Goal: Task Accomplishment & Management: Manage account settings

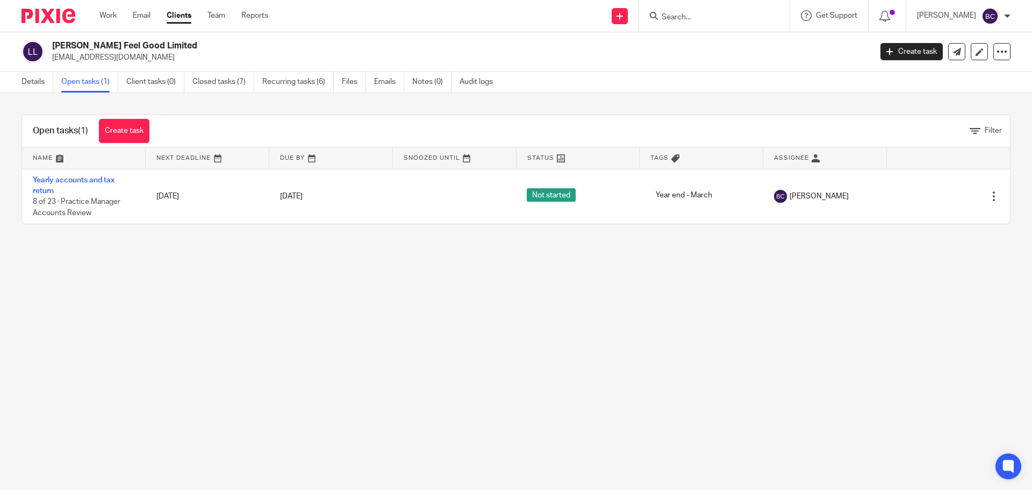
click at [699, 13] on input "Search" at bounding box center [709, 18] width 97 height 10
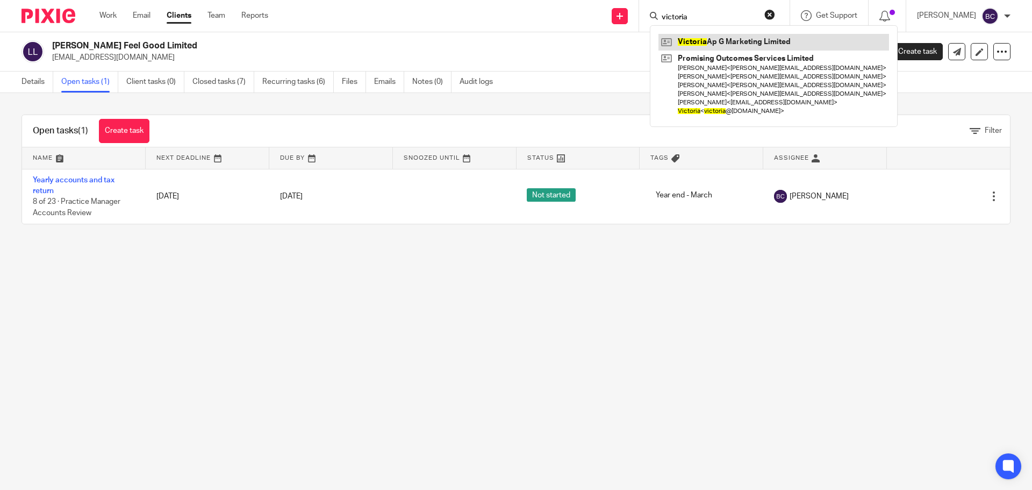
type input "victoria"
click at [717, 36] on link at bounding box center [774, 42] width 231 height 16
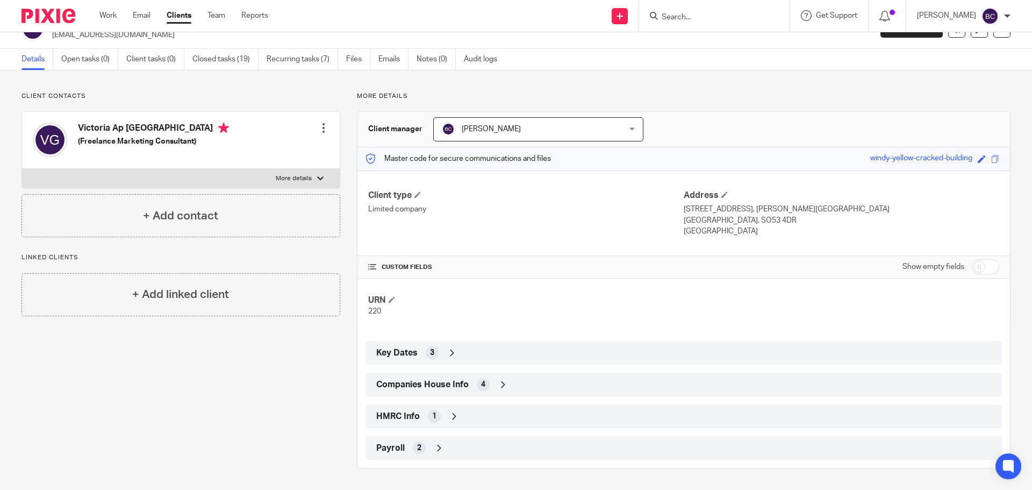
click at [423, 446] on div "Payroll 2" at bounding box center [684, 448] width 621 height 18
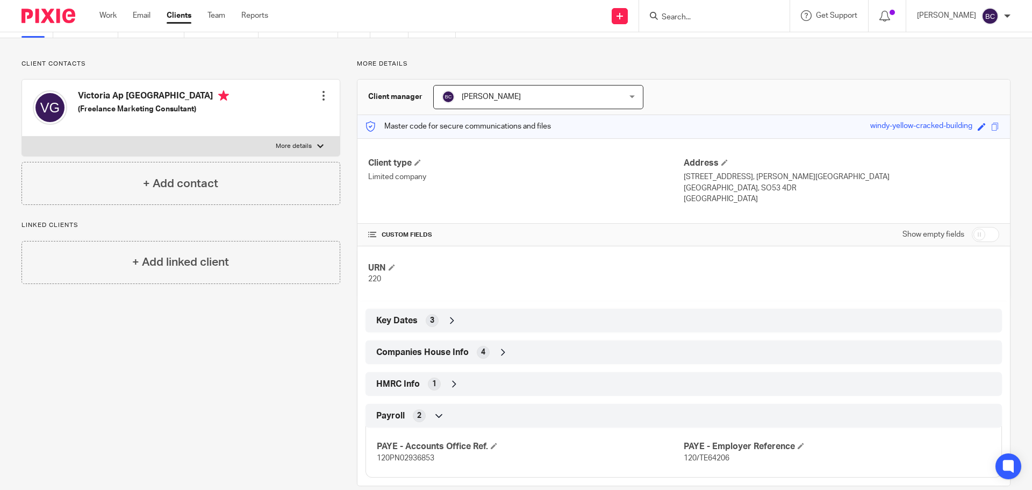
scroll to position [73, 0]
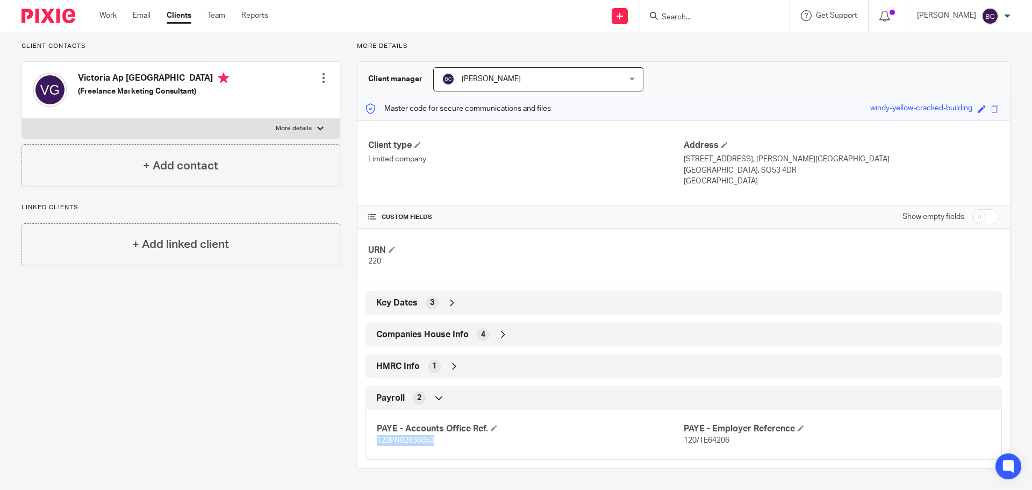
drag, startPoint x: 372, startPoint y: 443, endPoint x: 443, endPoint y: 448, distance: 71.2
click at [443, 448] on div "PAYE - Accounts Office Ref. 120PN02936853 PAYE - Employer Reference 120/TE64206" at bounding box center [684, 431] width 637 height 58
copy span "120PN02936853"
drag, startPoint x: 680, startPoint y: 441, endPoint x: 730, endPoint y: 441, distance: 50.0
click at [730, 441] on p "120/TE64206" at bounding box center [837, 440] width 307 height 11
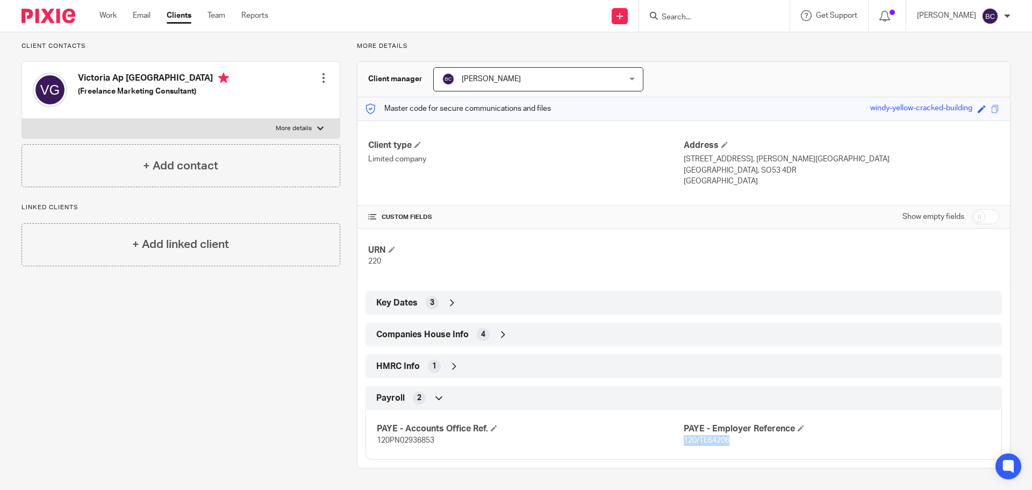
copy span "120/TE64206"
click at [327, 371] on div "Client contacts Victoria Ap Gwynedd (Freelance Marketing Consultant) Edit conta…" at bounding box center [173, 255] width 336 height 426
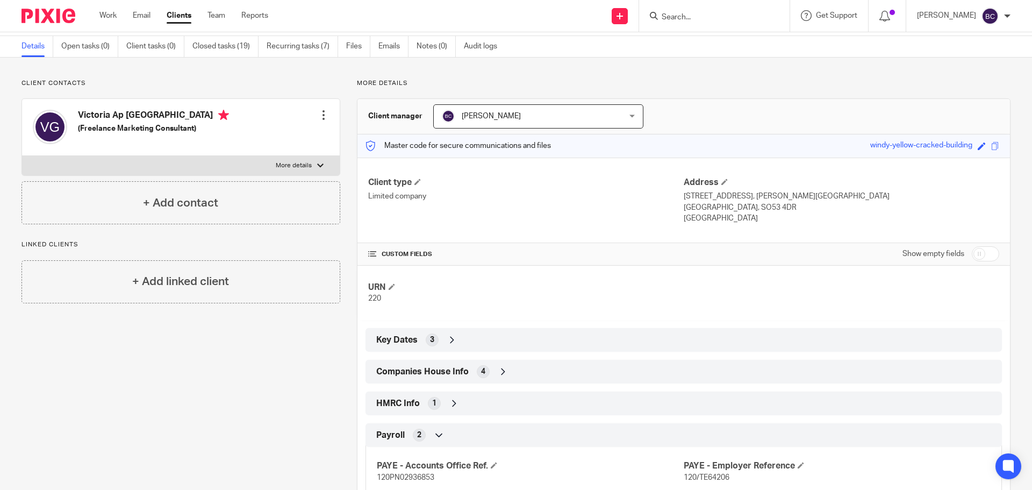
scroll to position [0, 0]
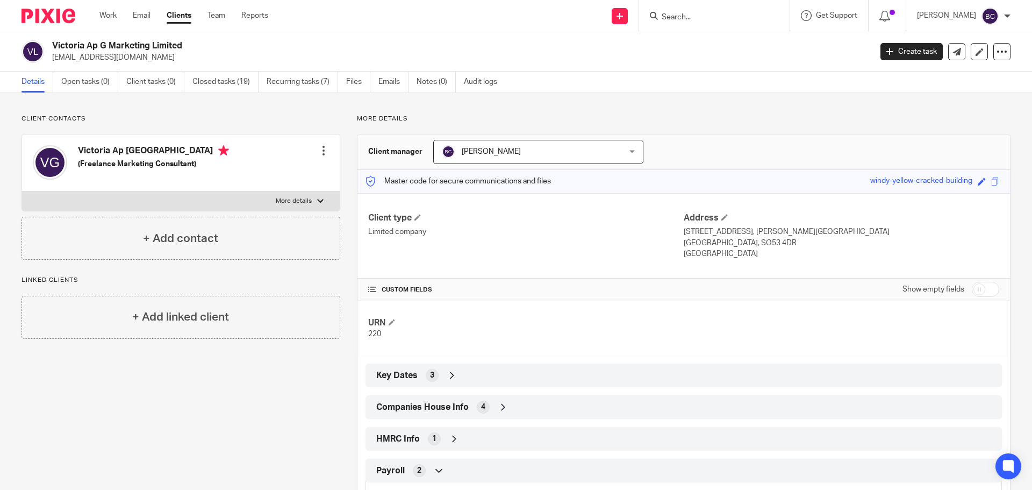
click at [186, 15] on link "Clients" at bounding box center [179, 15] width 25 height 11
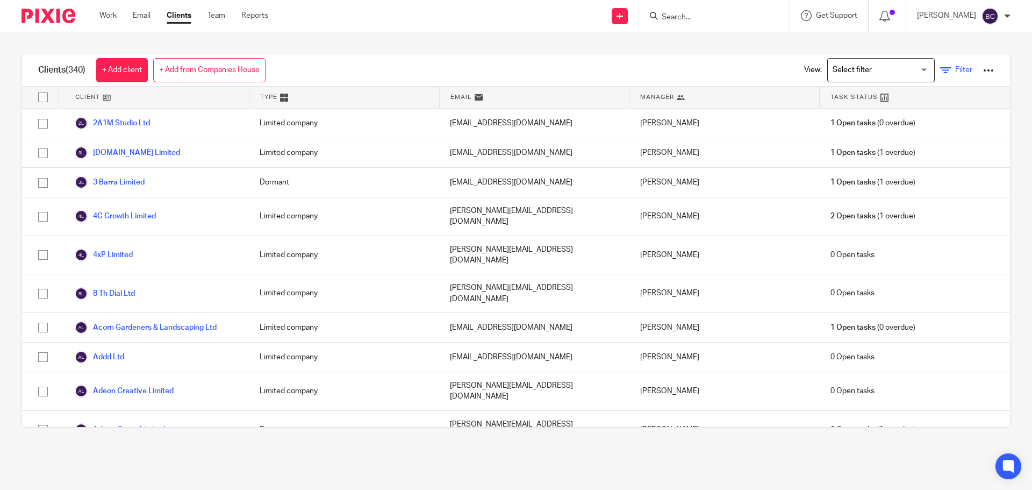
click at [941, 65] on link "Filter" at bounding box center [957, 70] width 32 height 11
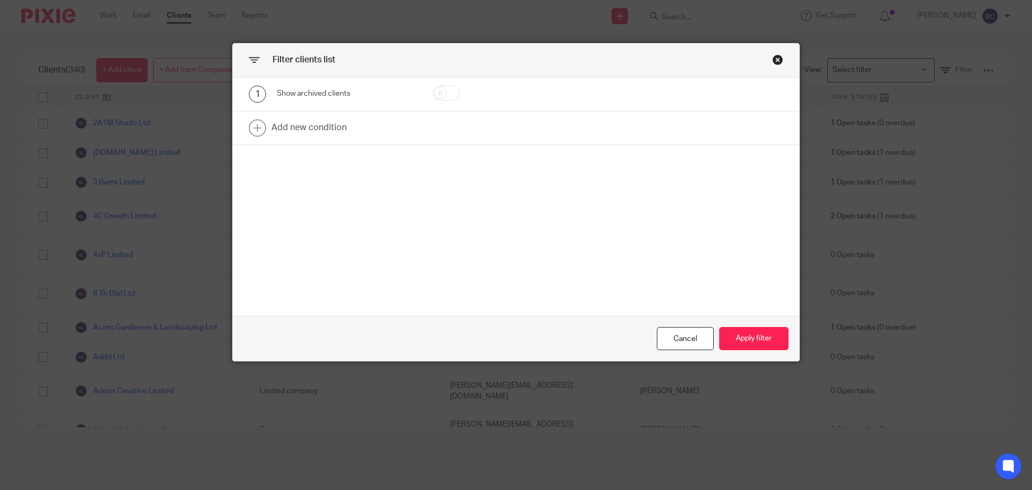
click at [773, 58] on div "Close this dialog window" at bounding box center [778, 59] width 11 height 11
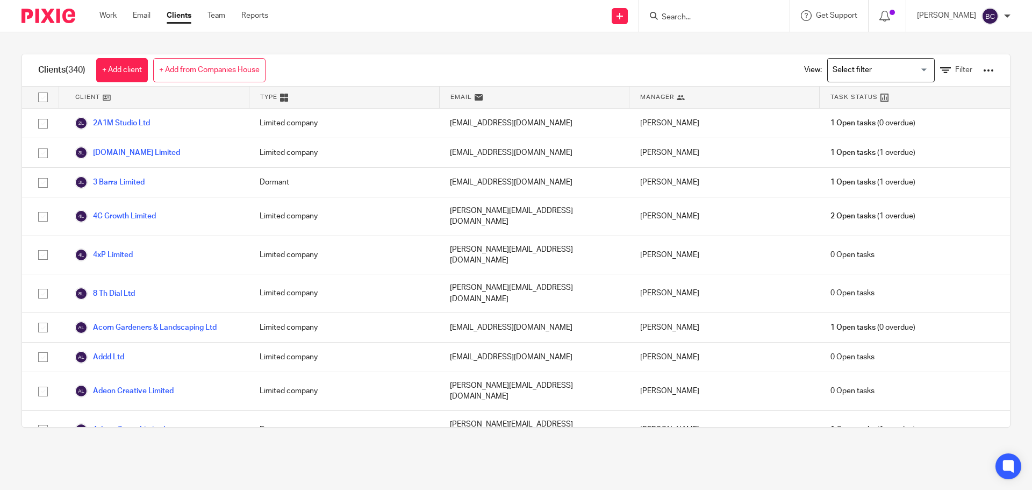
click at [984, 70] on div at bounding box center [989, 70] width 11 height 11
click at [965, 108] on link "Update dates using Companies House" at bounding box center [902, 111] width 149 height 16
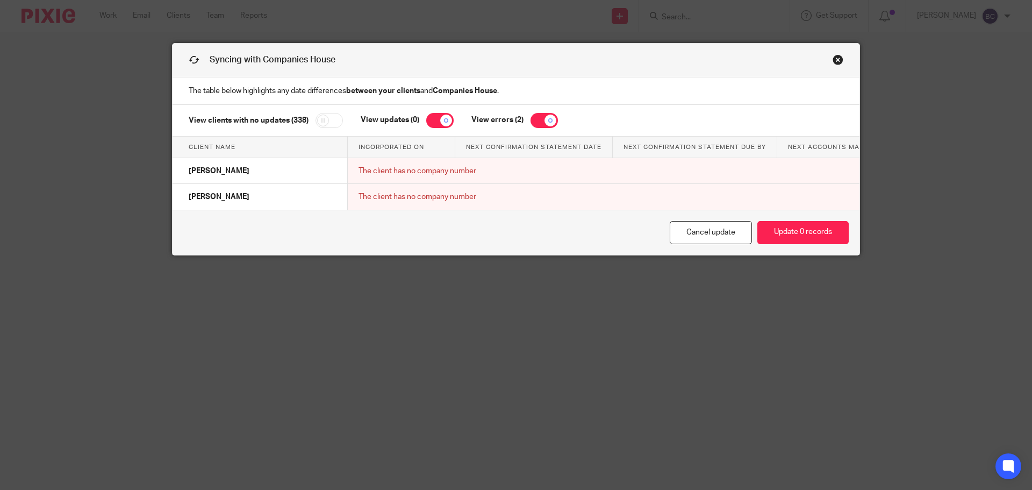
drag, startPoint x: 833, startPoint y: 59, endPoint x: 824, endPoint y: 59, distance: 9.2
click at [833, 59] on link "Close this dialog window" at bounding box center [838, 61] width 11 height 15
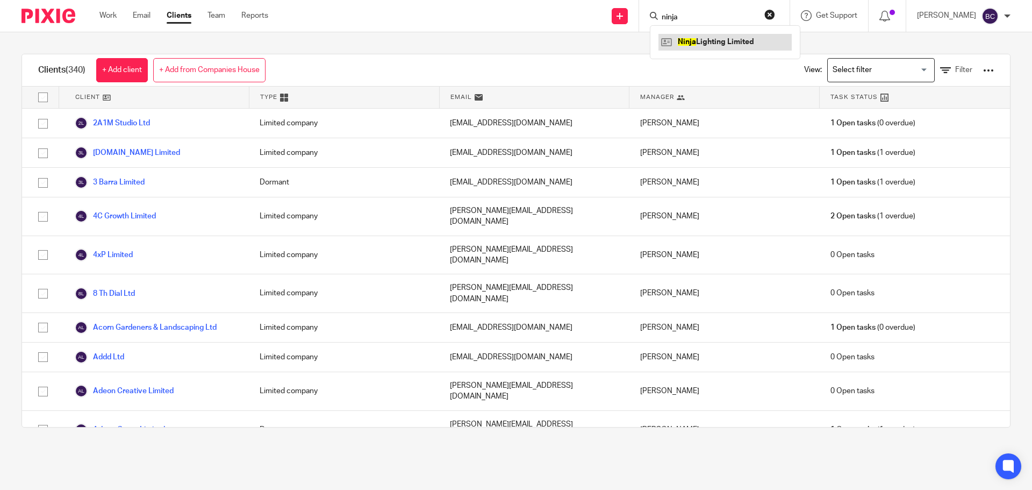
type input "ninja"
drag, startPoint x: 789, startPoint y: 16, endPoint x: 745, endPoint y: 9, distance: 44.6
click at [775, 16] on button "reset" at bounding box center [770, 14] width 11 height 11
click at [172, 19] on link "Clients" at bounding box center [179, 15] width 25 height 11
click at [946, 63] on div "View: Loading... Filter" at bounding box center [891, 70] width 206 height 32
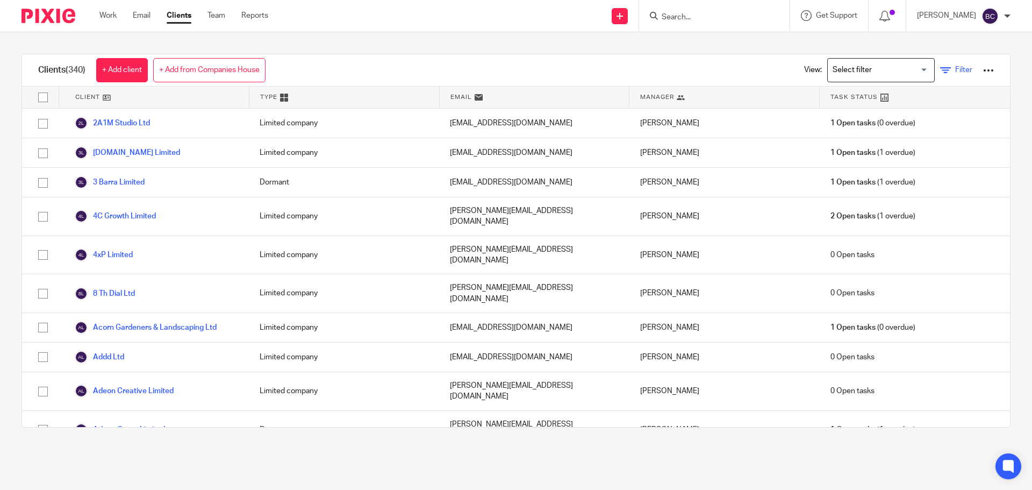
click at [956, 68] on span "Filter" at bounding box center [964, 70] width 17 height 8
click at [947, 66] on link "Filter" at bounding box center [957, 70] width 32 height 11
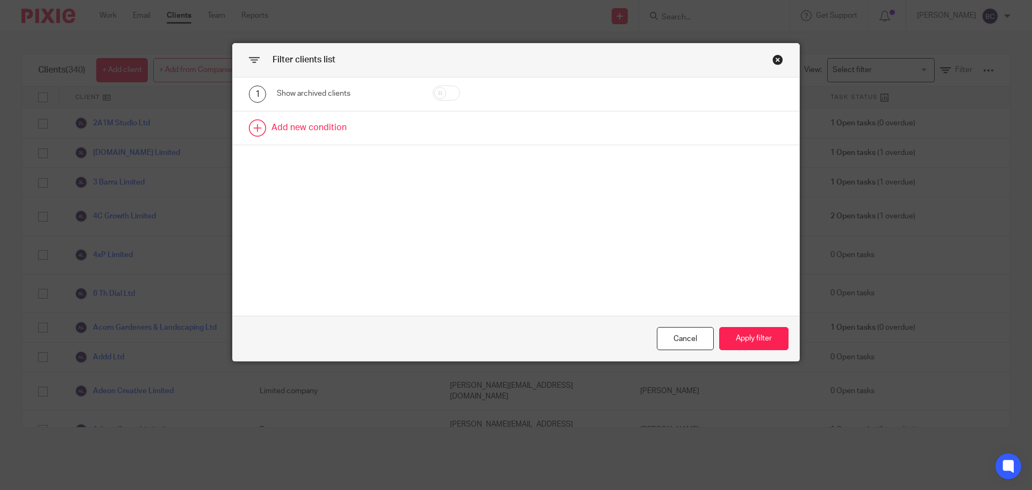
click at [259, 121] on link at bounding box center [516, 127] width 567 height 33
click at [381, 133] on div "Field" at bounding box center [338, 131] width 104 height 23
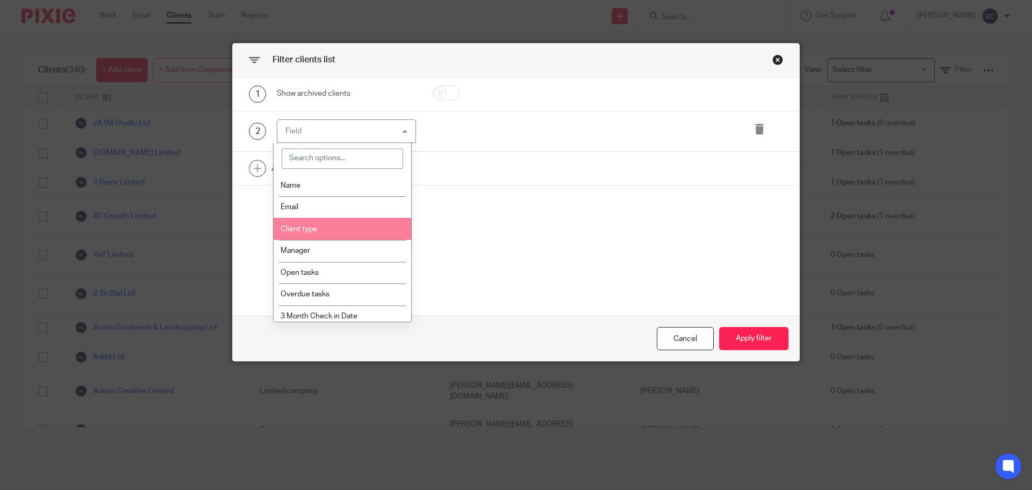
click at [347, 232] on li "Client type" at bounding box center [343, 229] width 138 height 22
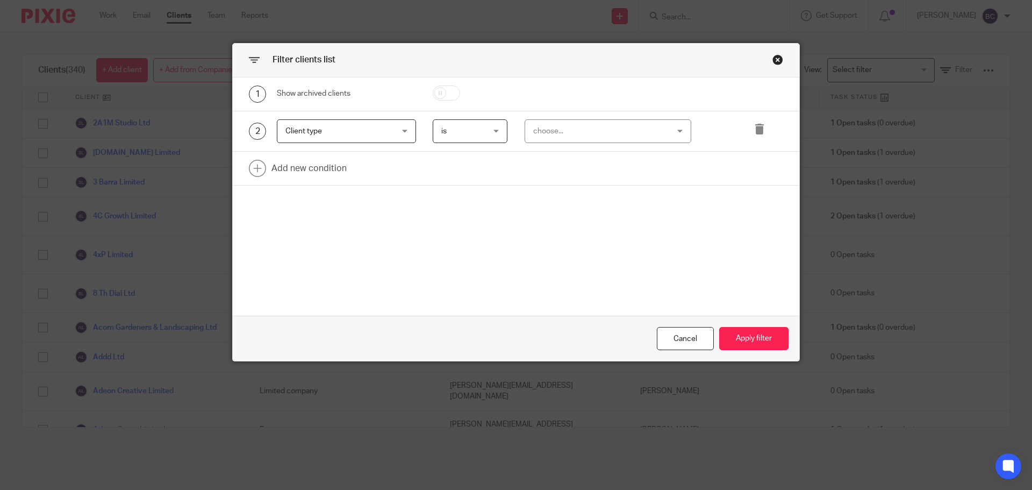
click at [397, 125] on div "Client type Client type" at bounding box center [346, 131] width 139 height 24
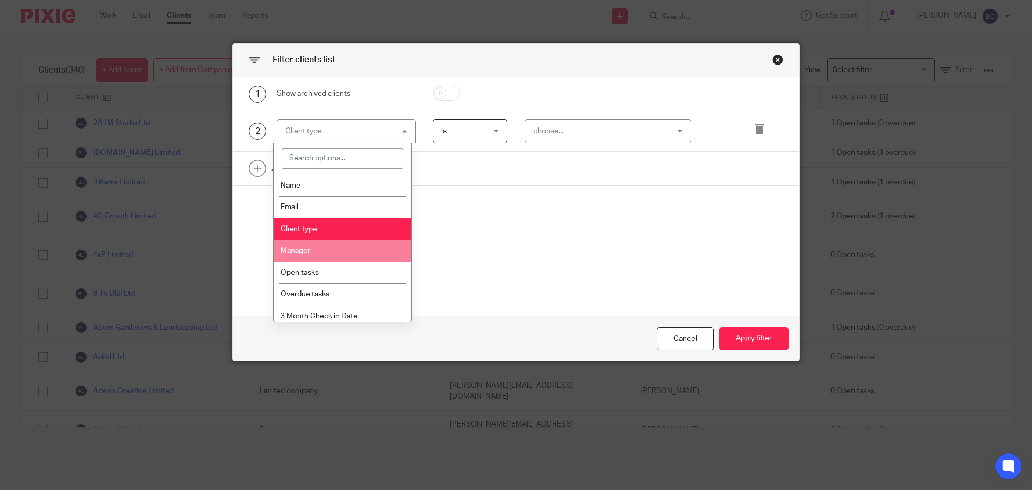
click at [329, 241] on li "Manager" at bounding box center [343, 251] width 138 height 22
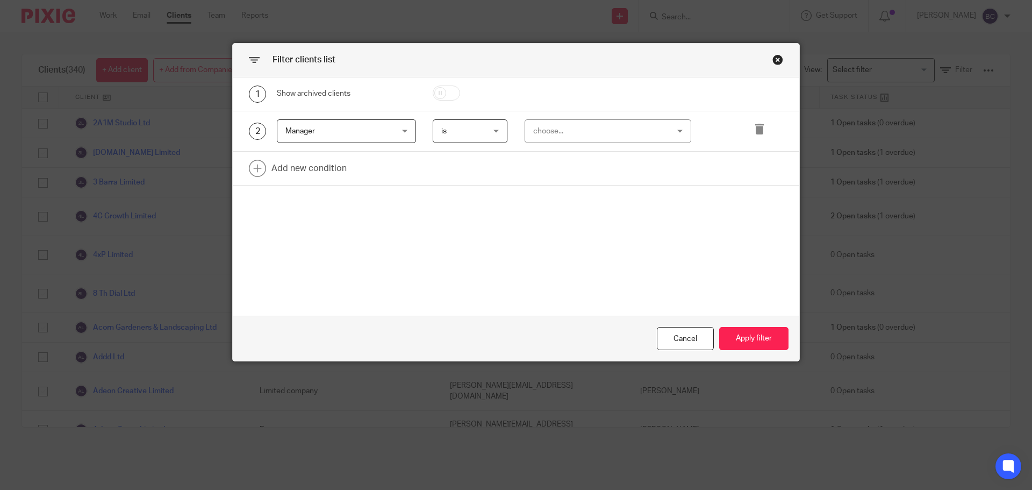
click at [552, 129] on div "choose..." at bounding box center [596, 131] width 126 height 23
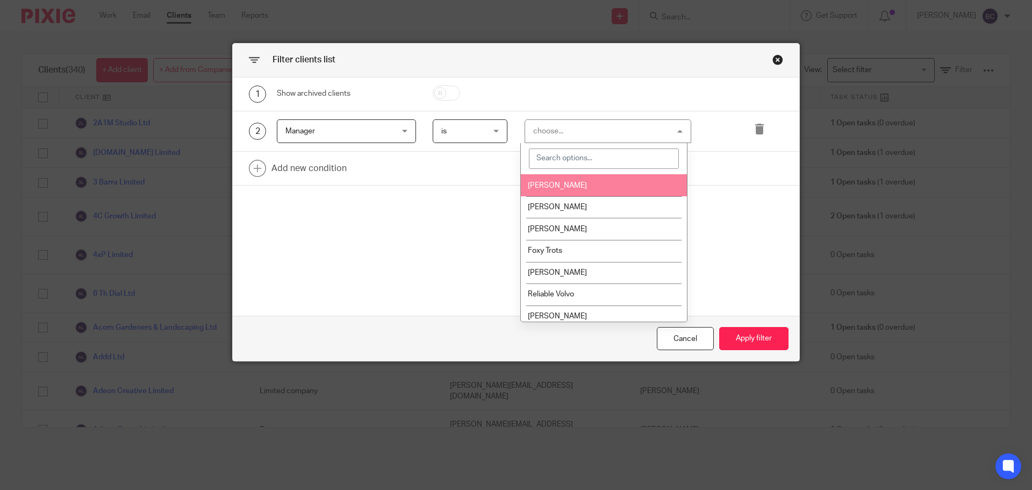
click at [569, 193] on li "[PERSON_NAME]" at bounding box center [604, 185] width 166 height 22
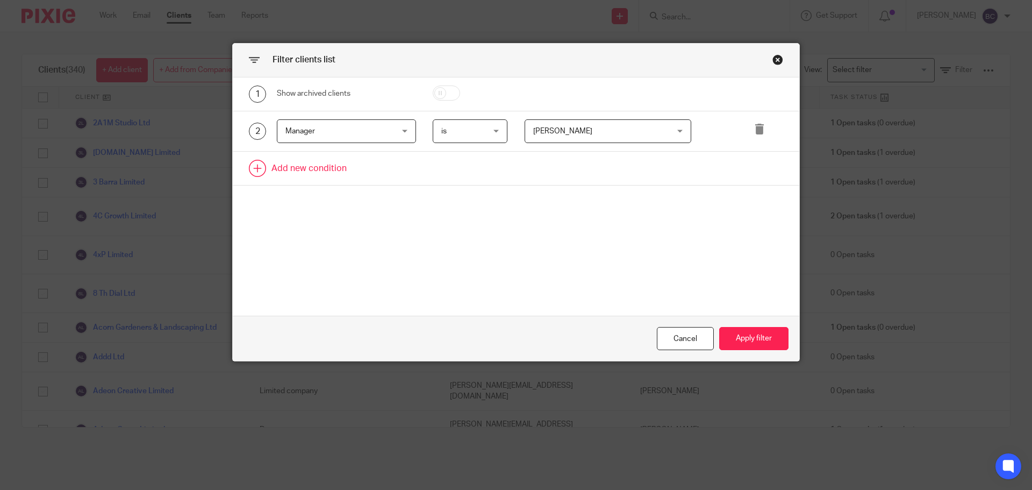
click at [272, 173] on link at bounding box center [516, 168] width 567 height 33
click at [332, 164] on div "Field" at bounding box center [338, 171] width 104 height 23
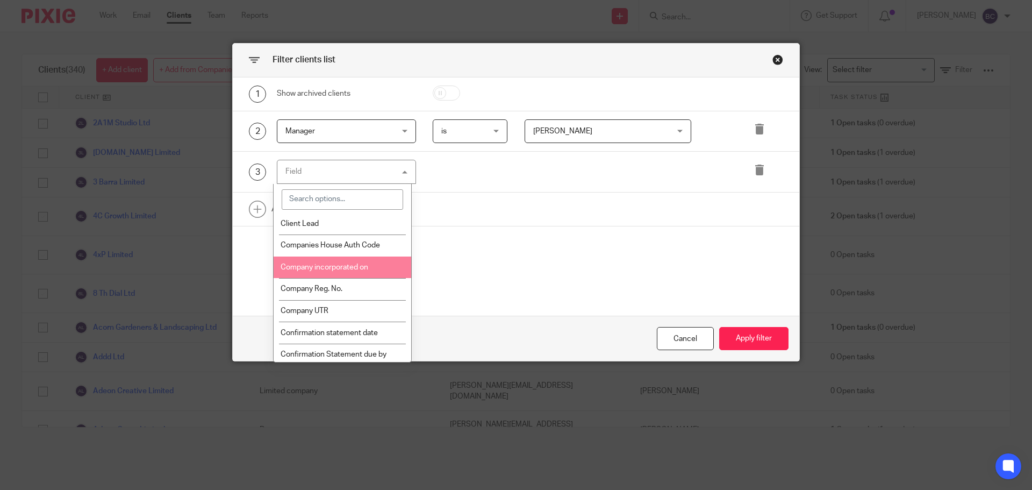
scroll to position [269, 0]
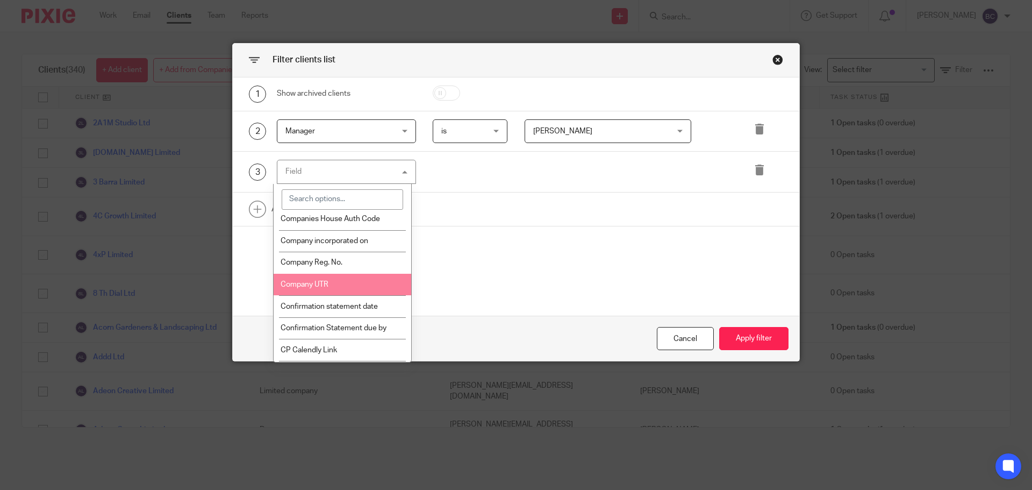
click at [517, 265] on div "1 Show archived clients 2 Manager Manager Name Email Client type Manager Open t…" at bounding box center [516, 196] width 567 height 239
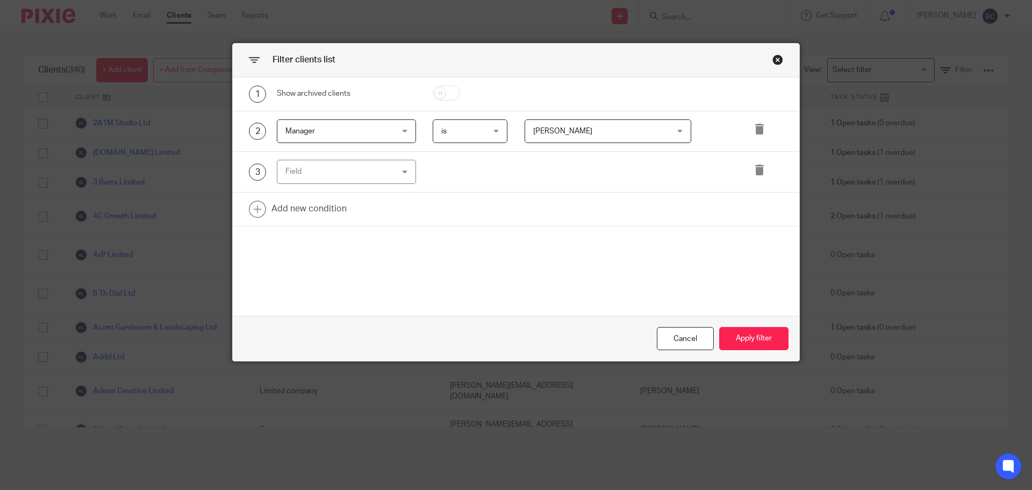
click at [99, 6] on div "Filter clients list 1 Show archived clients 2 Manager Manager Name Email Client…" at bounding box center [516, 245] width 1032 height 490
click at [779, 58] on div "Close this dialog window" at bounding box center [778, 59] width 11 height 11
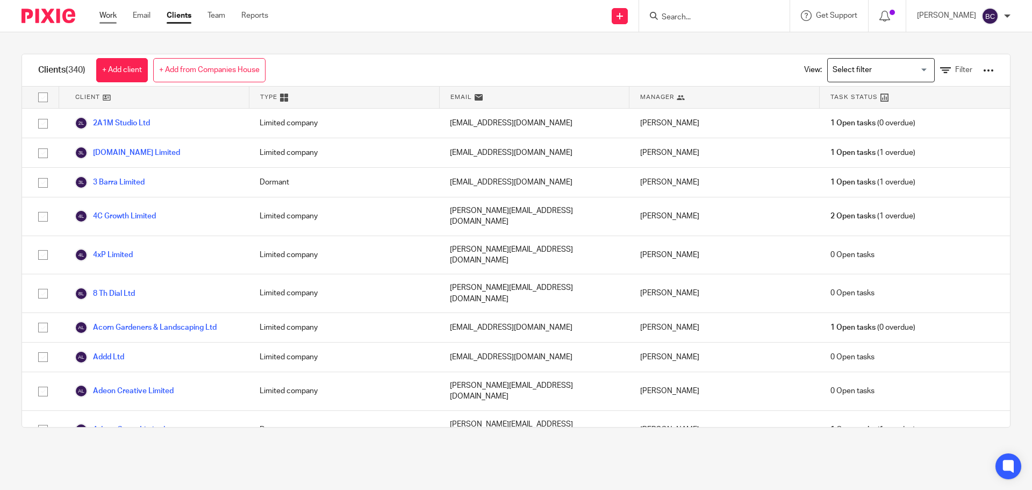
click at [99, 19] on link "Work" at bounding box center [107, 15] width 17 height 11
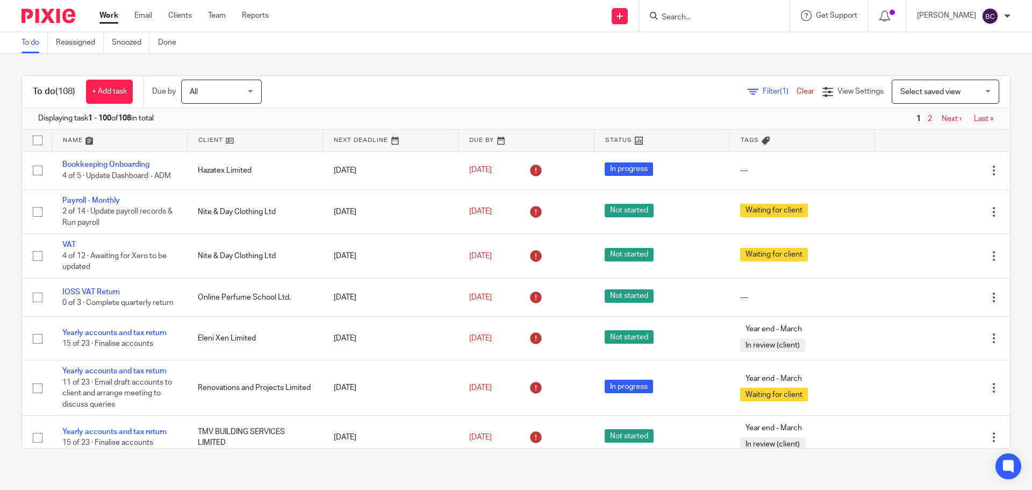
click at [921, 89] on span "Select saved view" at bounding box center [931, 92] width 60 height 8
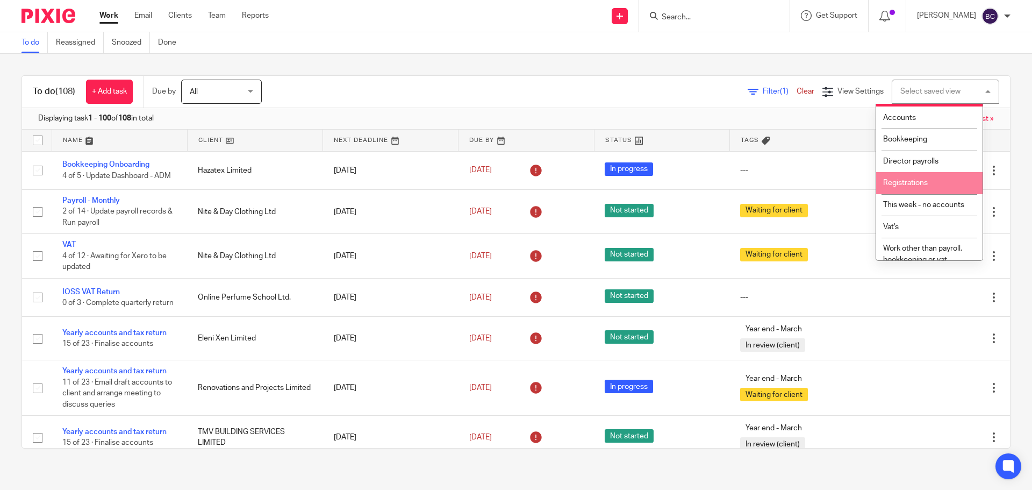
scroll to position [29, 0]
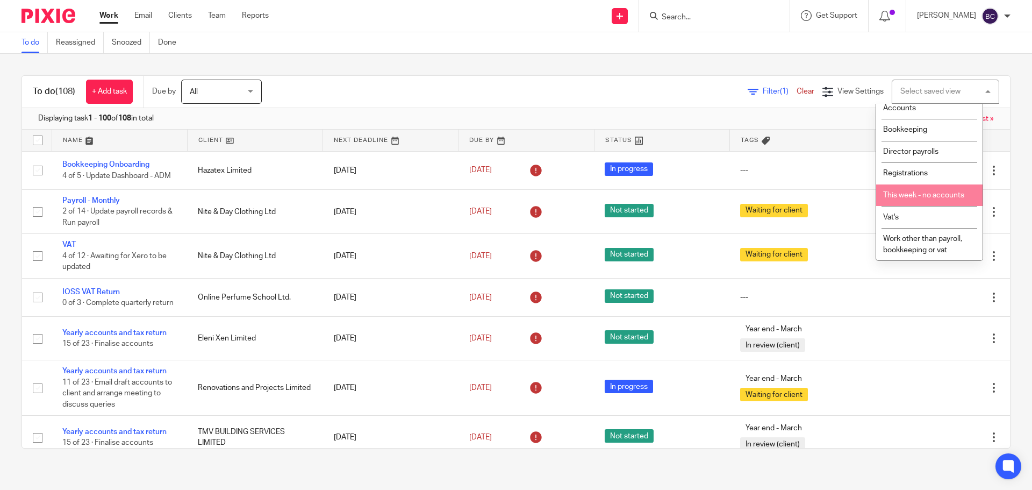
click at [903, 212] on li "Vat's" at bounding box center [930, 217] width 106 height 22
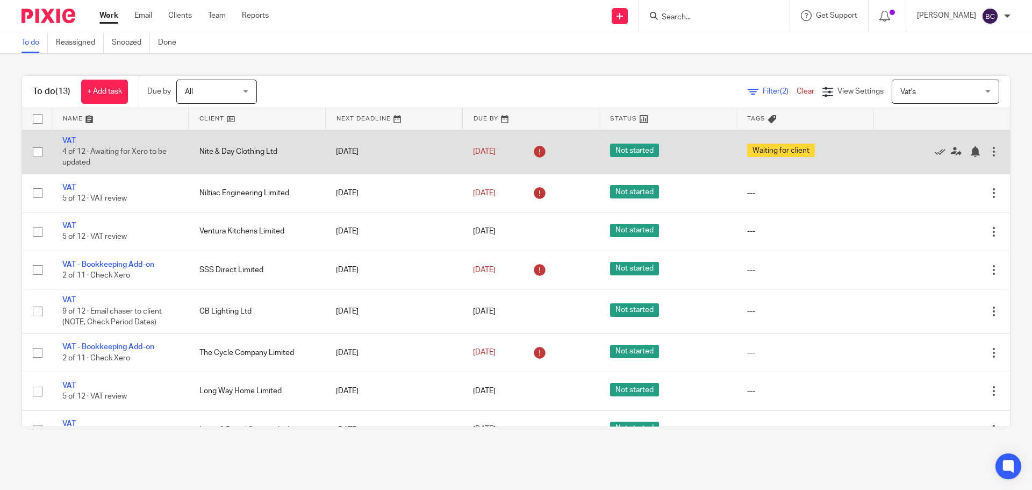
click at [41, 149] on input "checkbox" at bounding box center [37, 152] width 20 height 20
checkbox input "true"
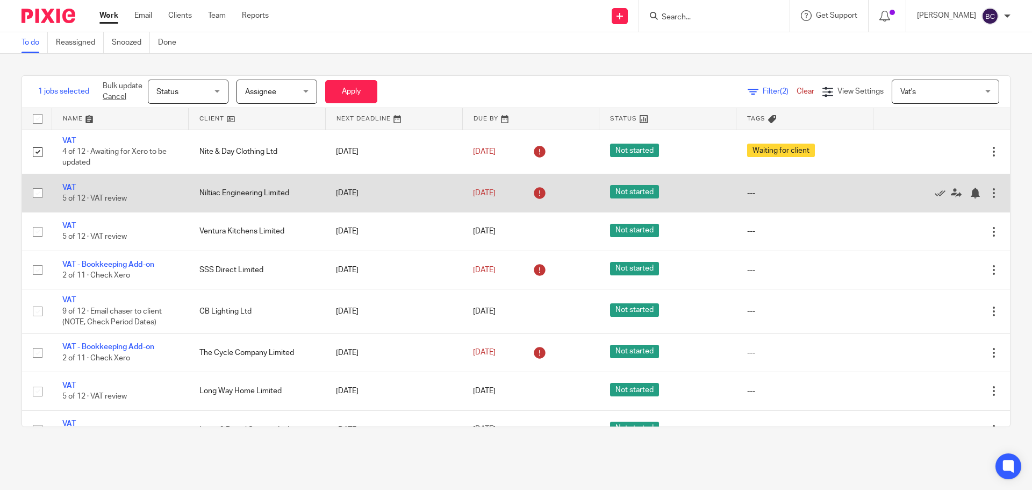
click at [35, 194] on input "checkbox" at bounding box center [37, 193] width 20 height 20
checkbox input "true"
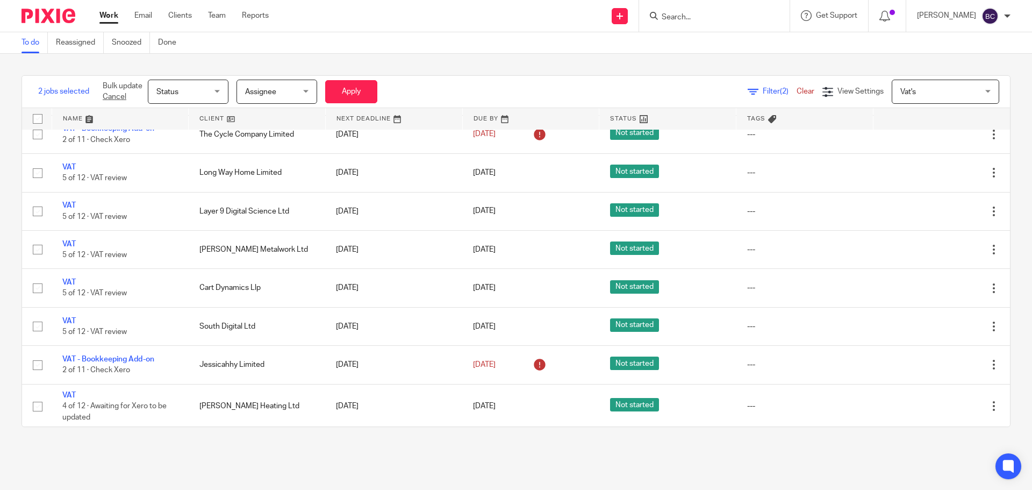
scroll to position [220, 0]
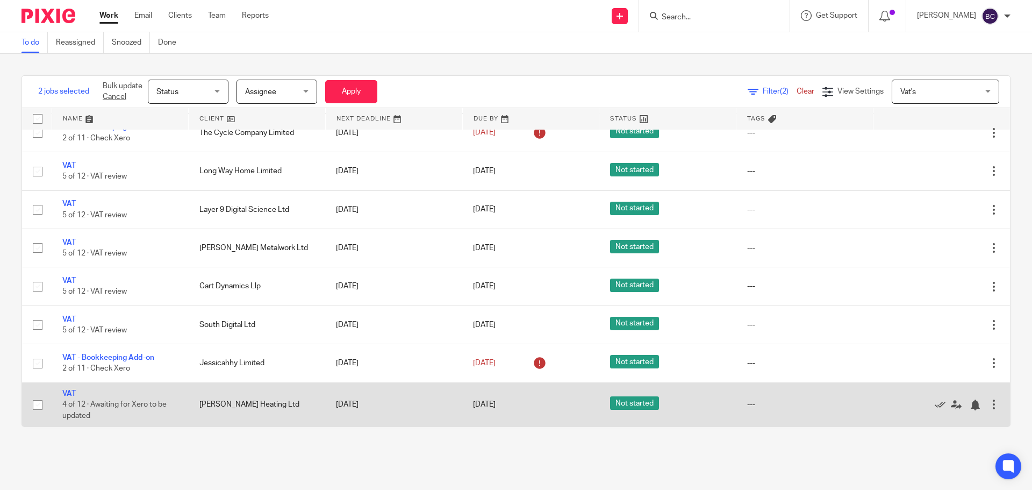
click at [37, 404] on input "checkbox" at bounding box center [37, 405] width 20 height 20
checkbox input "true"
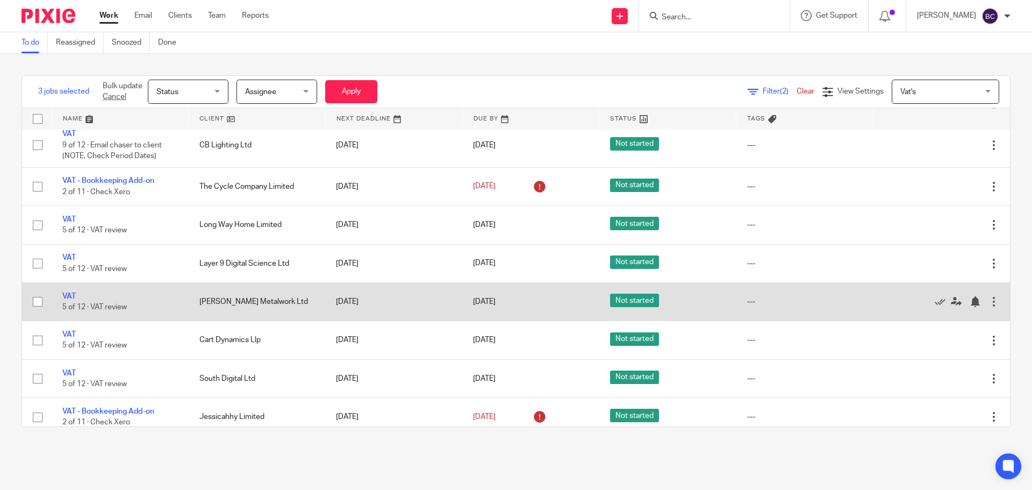
scroll to position [5, 0]
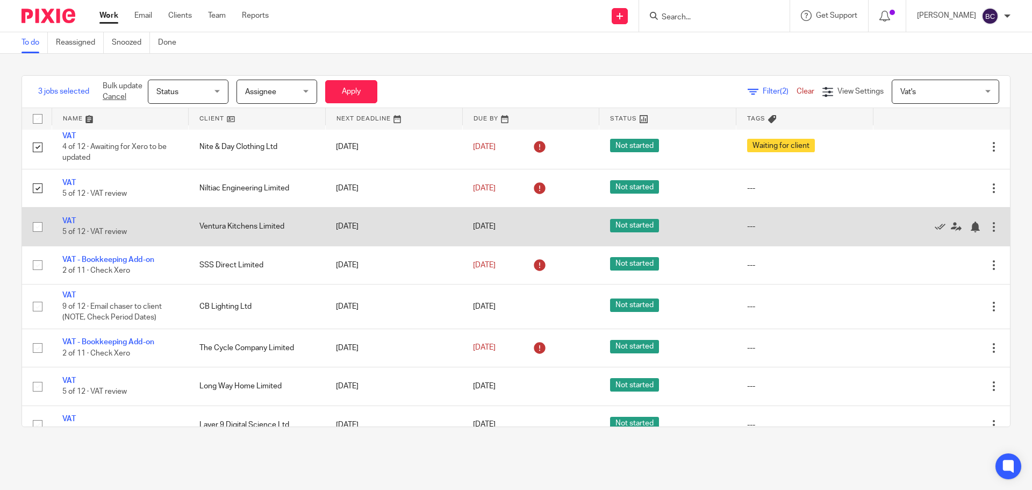
click at [37, 230] on input "checkbox" at bounding box center [37, 227] width 20 height 20
checkbox input "true"
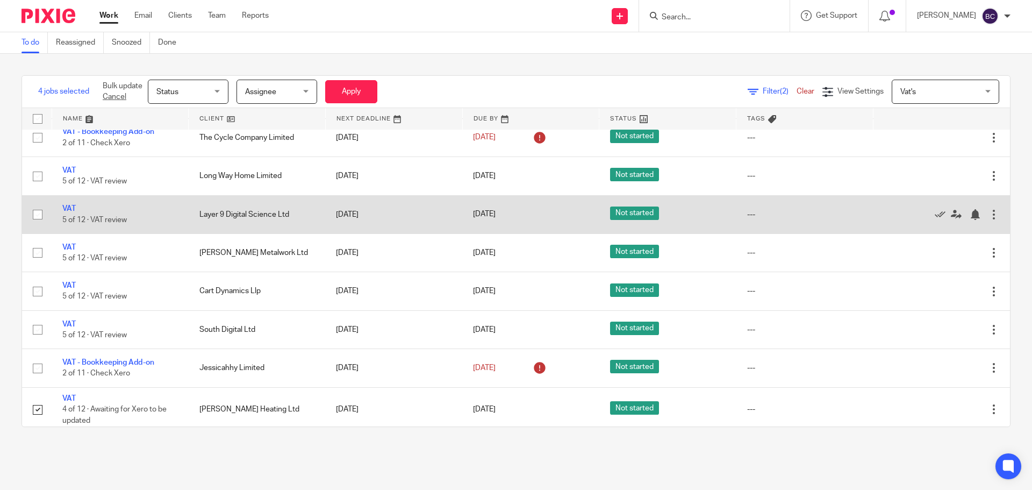
scroll to position [220, 0]
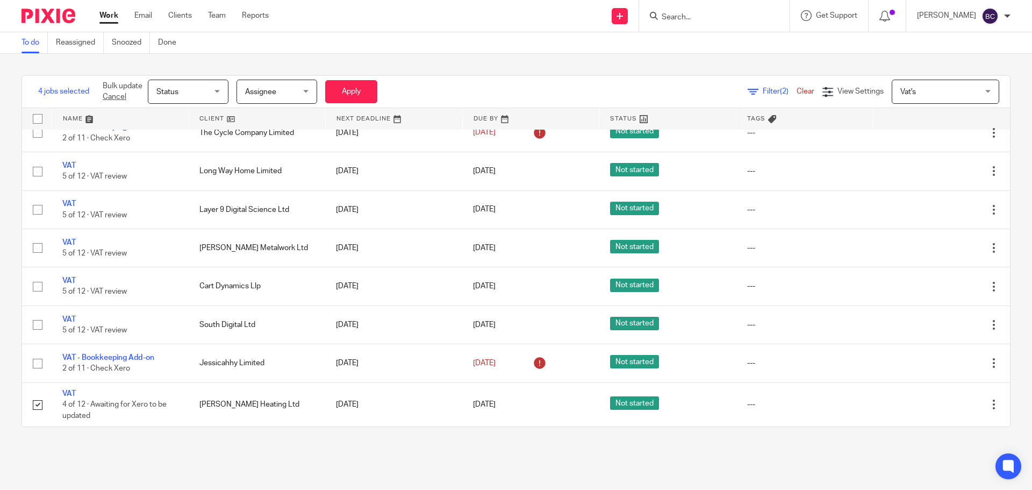
click at [699, 25] on div at bounding box center [714, 16] width 151 height 32
click at [709, 19] on input "Search" at bounding box center [709, 18] width 97 height 10
type input "runway"
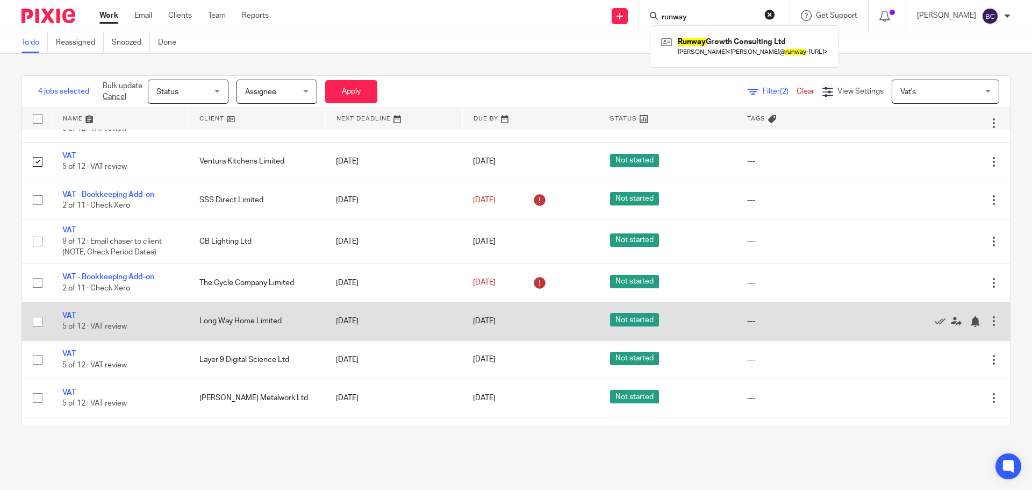
scroll to position [0, 0]
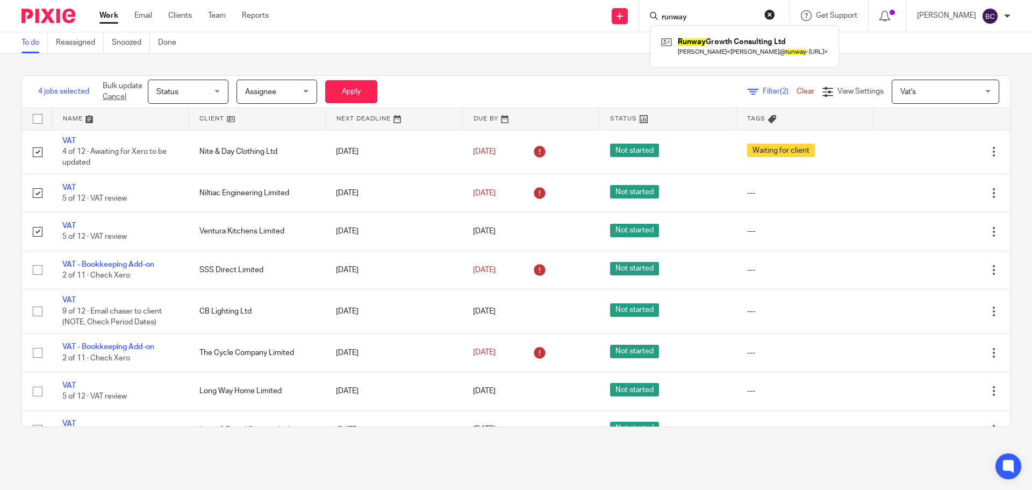
click at [507, 58] on div "4 jobs selected Bulk update Cancel Status Status Status Not started In progress…" at bounding box center [516, 251] width 1032 height 395
click at [685, 2] on div at bounding box center [714, 16] width 151 height 32
click at [693, 13] on input "Search" at bounding box center [709, 18] width 97 height 10
click at [703, 12] on form at bounding box center [718, 15] width 115 height 13
click at [699, 17] on input "Search" at bounding box center [709, 18] width 97 height 10
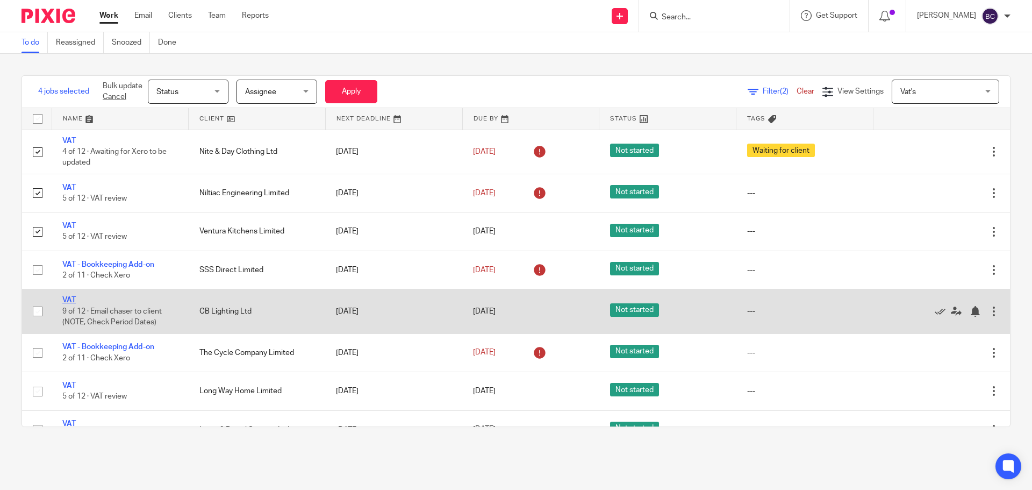
click at [71, 300] on link "VAT" at bounding box center [68, 300] width 13 height 8
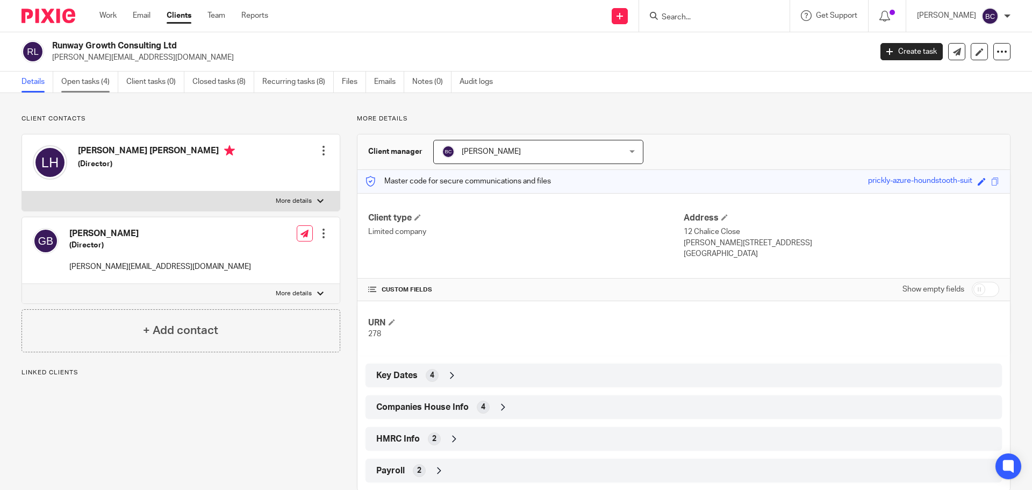
click at [91, 81] on link "Open tasks (4)" at bounding box center [89, 82] width 57 height 21
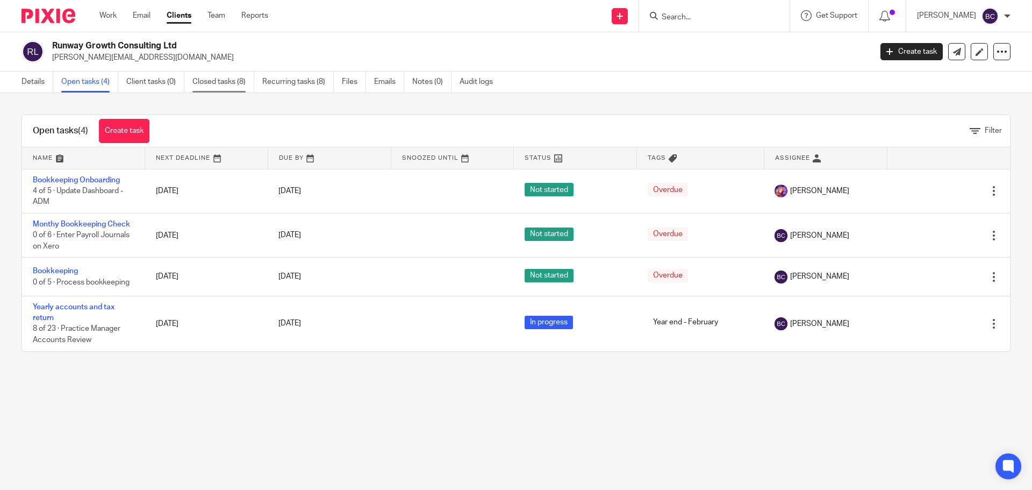
click at [224, 83] on link "Closed tasks (8)" at bounding box center [224, 82] width 62 height 21
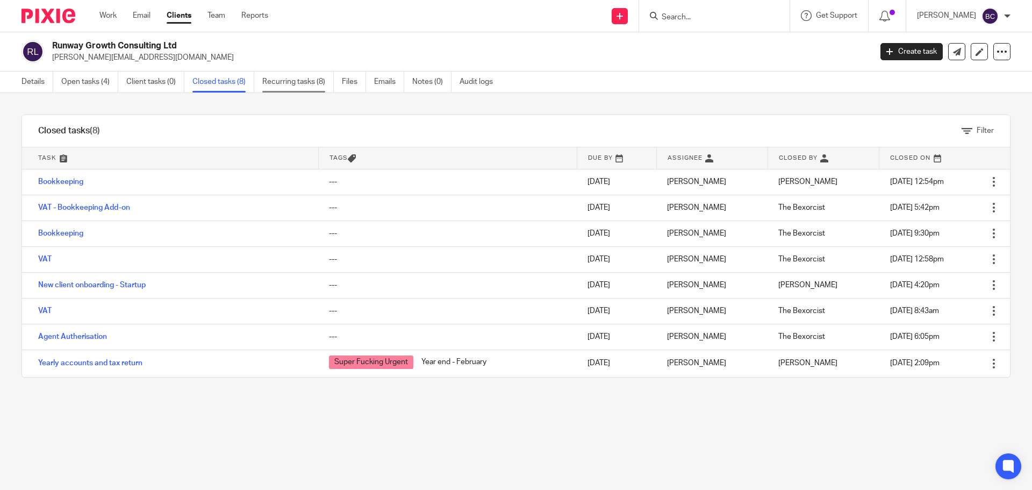
click at [297, 76] on link "Recurring tasks (8)" at bounding box center [298, 82] width 72 height 21
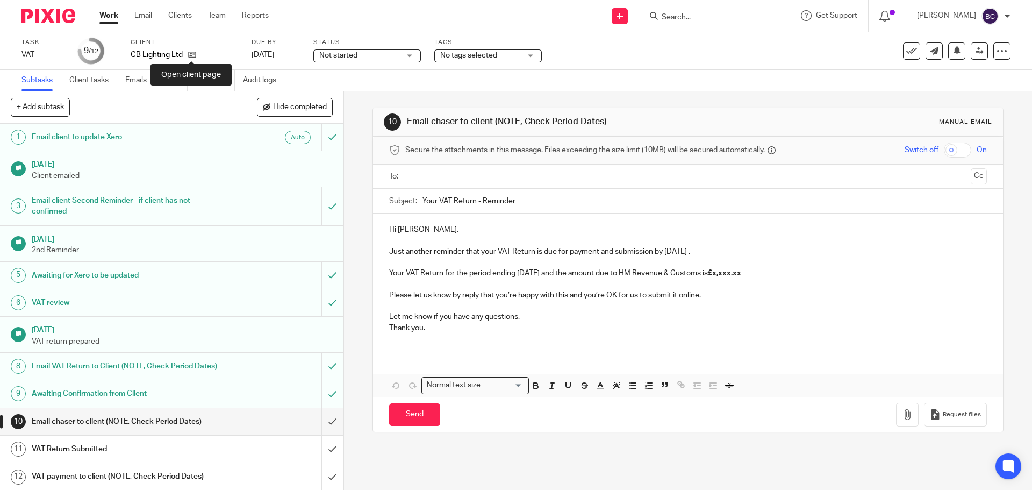
click at [191, 58] on icon at bounding box center [192, 55] width 8 height 8
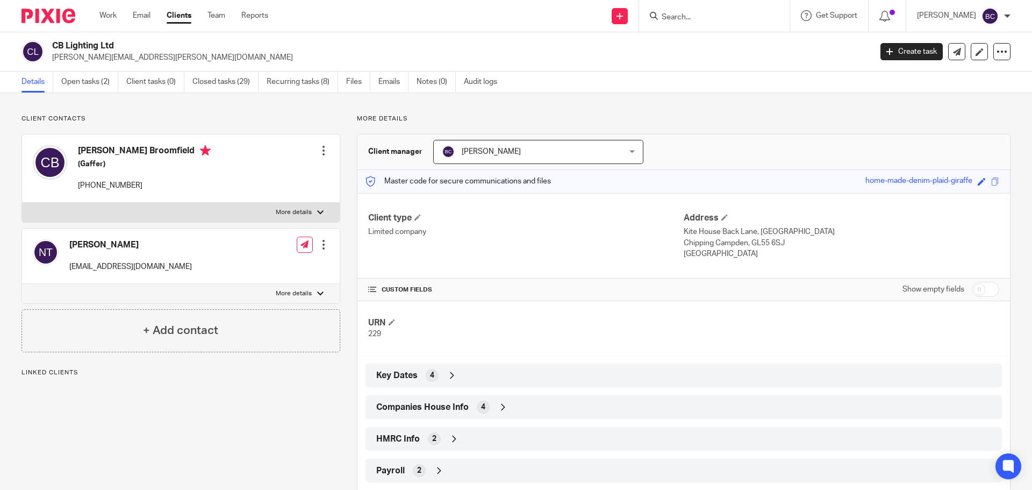
click at [311, 206] on label "More details" at bounding box center [181, 212] width 318 height 19
click at [22, 203] on input "More details" at bounding box center [22, 202] width 1 height 1
checkbox input "true"
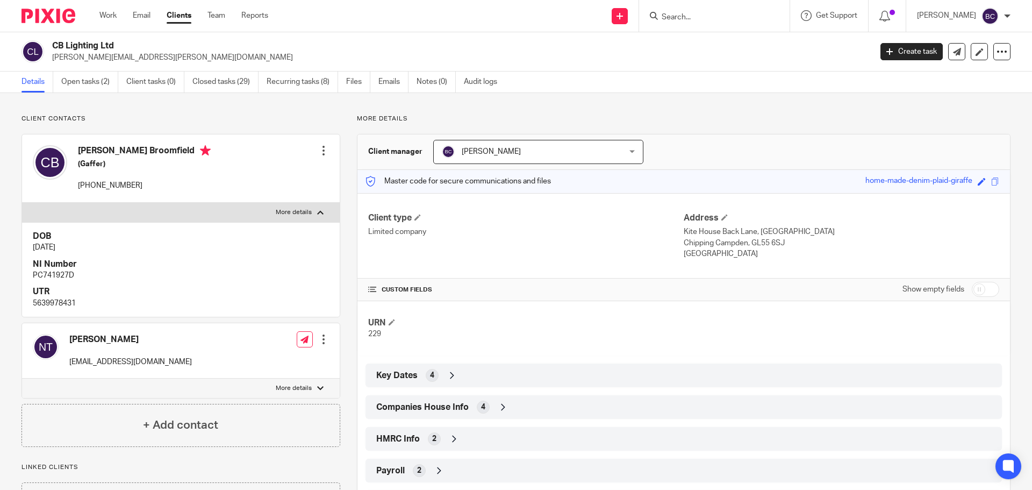
click at [320, 152] on div at bounding box center [323, 150] width 11 height 11
click at [244, 174] on link "Edit contact" at bounding box center [273, 175] width 103 height 16
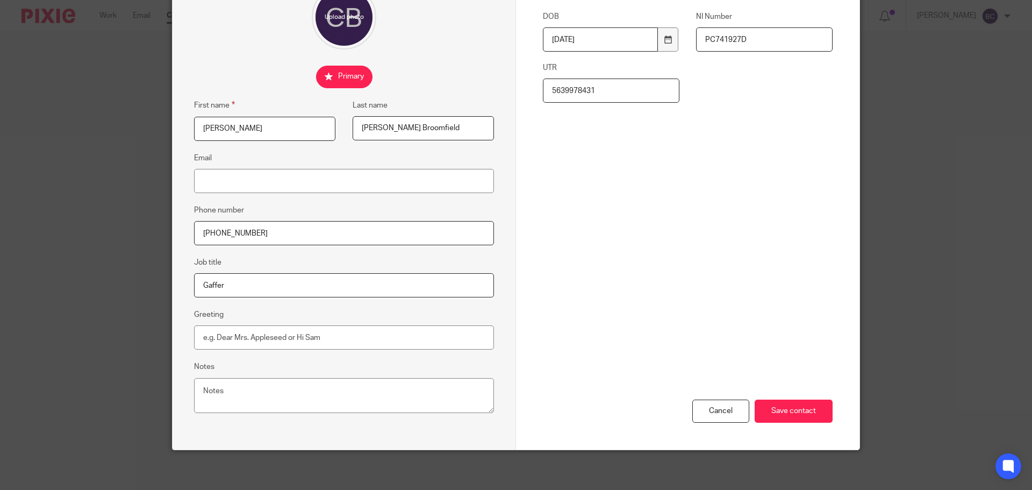
scroll to position [119, 0]
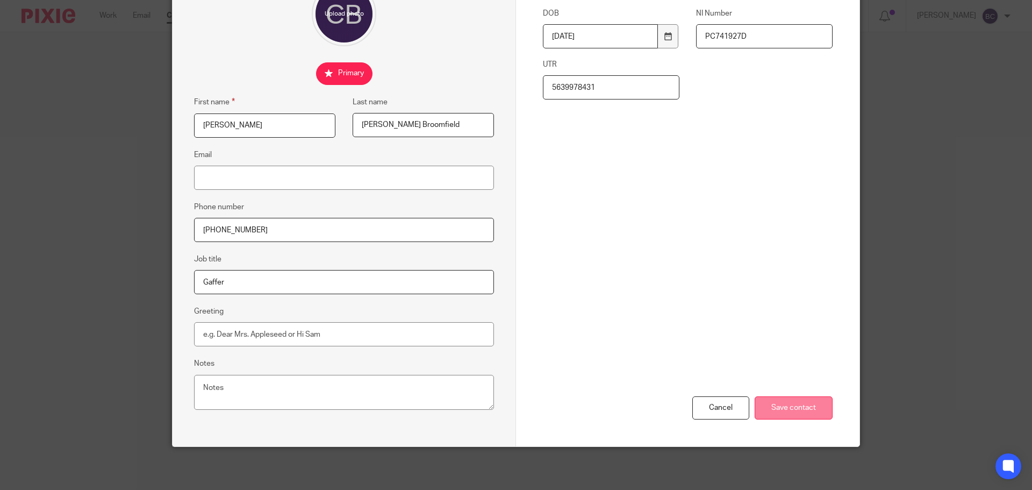
click at [785, 404] on input "Save contact" at bounding box center [794, 407] width 78 height 23
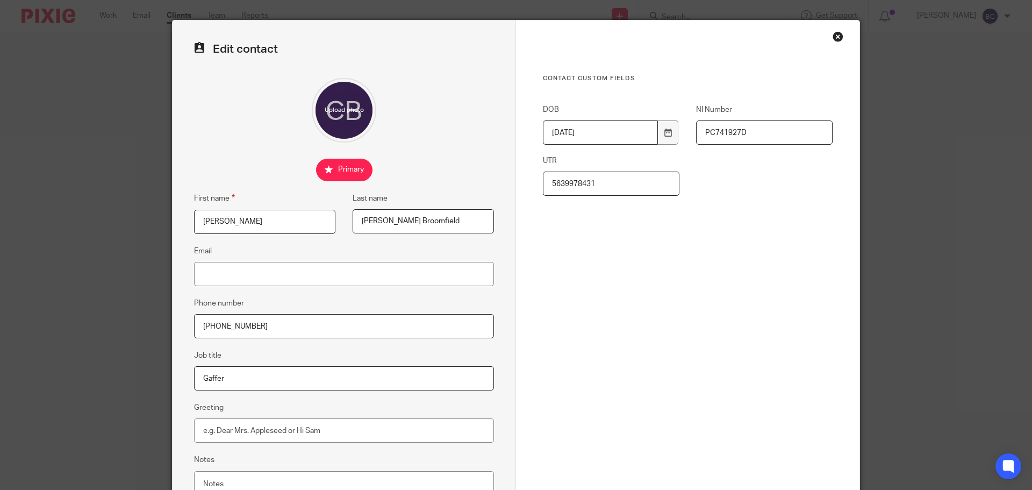
scroll to position [0, 0]
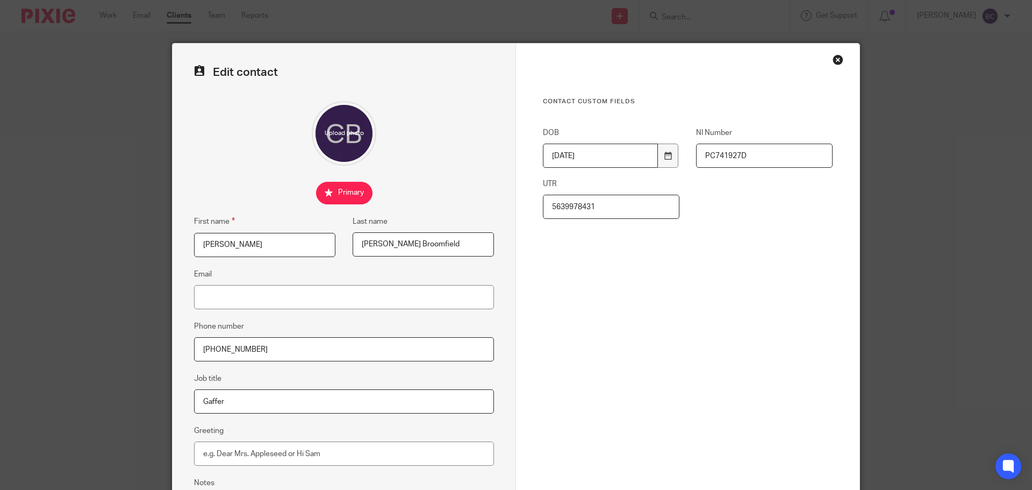
click at [836, 62] on div "Close this dialog window" at bounding box center [838, 59] width 11 height 11
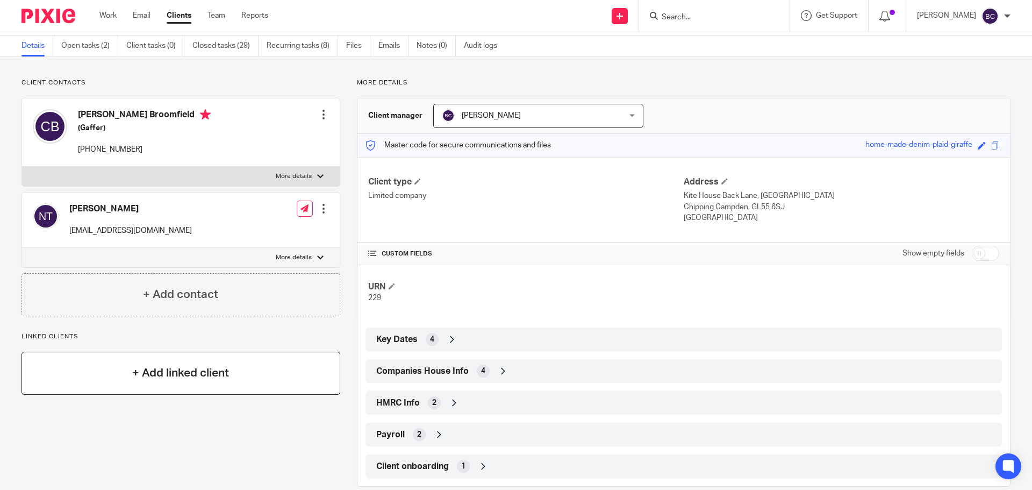
scroll to position [54, 0]
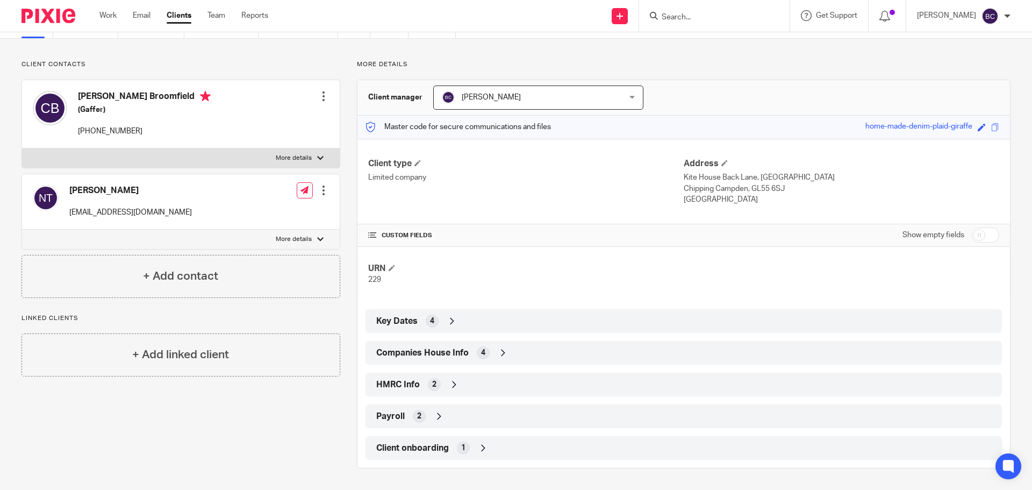
click at [981, 232] on input "checkbox" at bounding box center [985, 234] width 27 height 15
checkbox input "true"
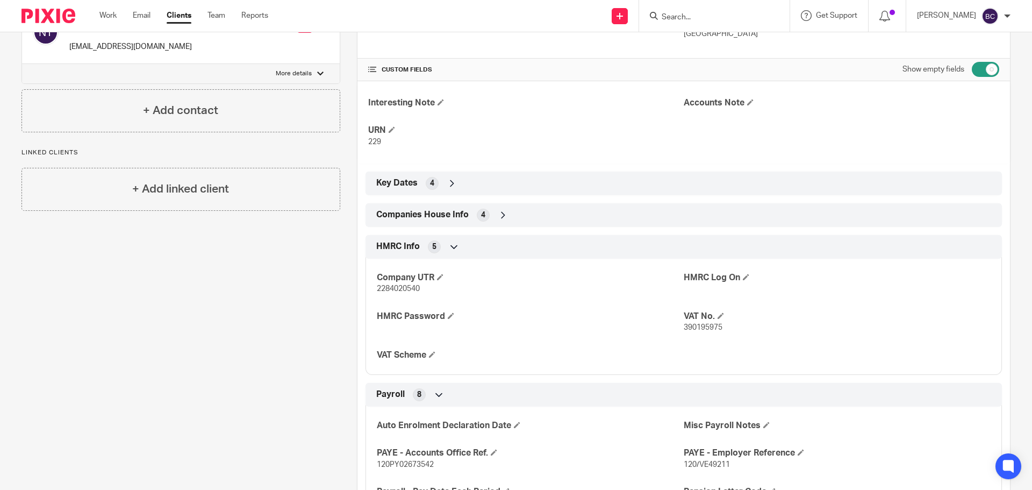
scroll to position [131, 0]
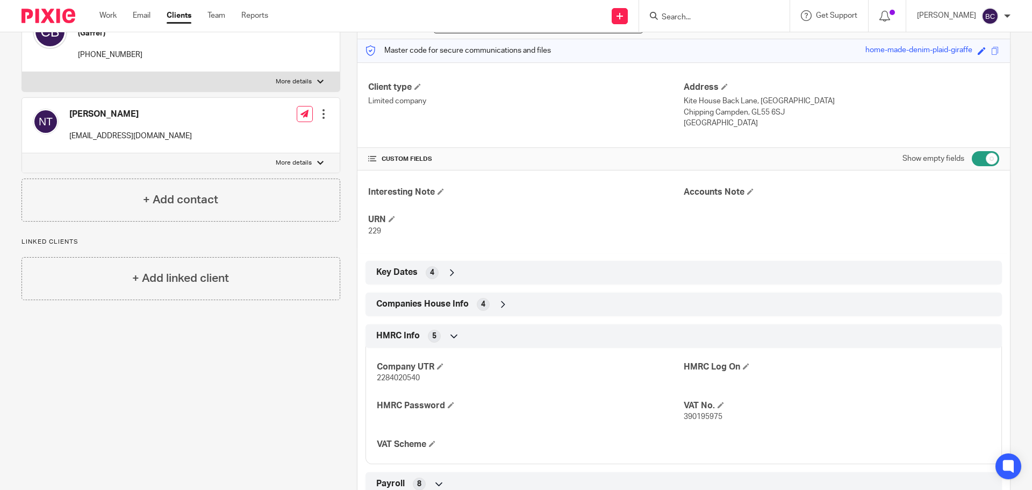
click at [445, 303] on span "Companies House Info" at bounding box center [422, 303] width 92 height 11
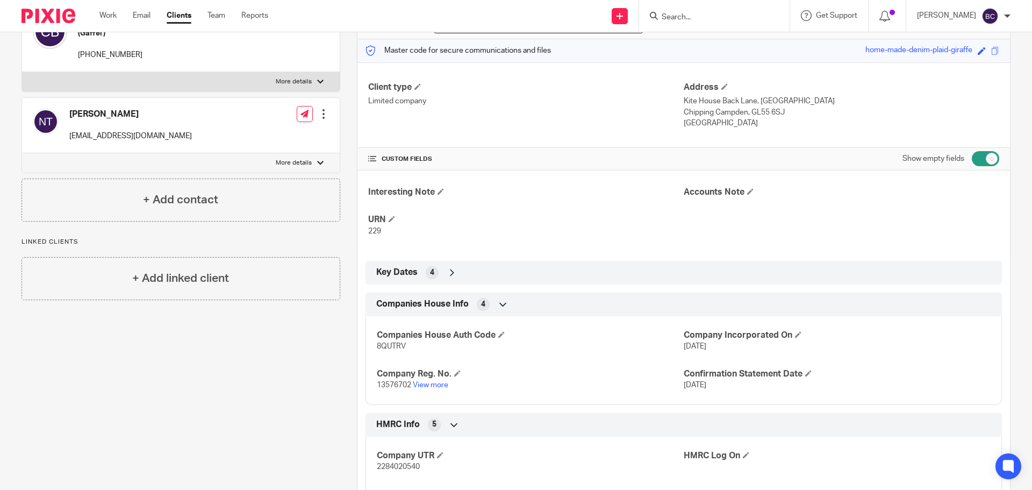
click at [421, 273] on div "Key Dates 4" at bounding box center [684, 272] width 621 height 18
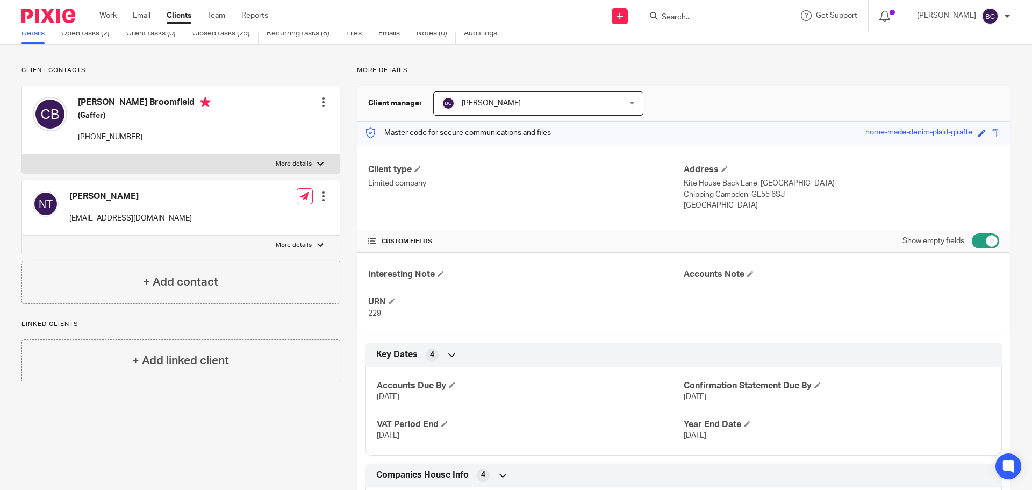
scroll to position [0, 0]
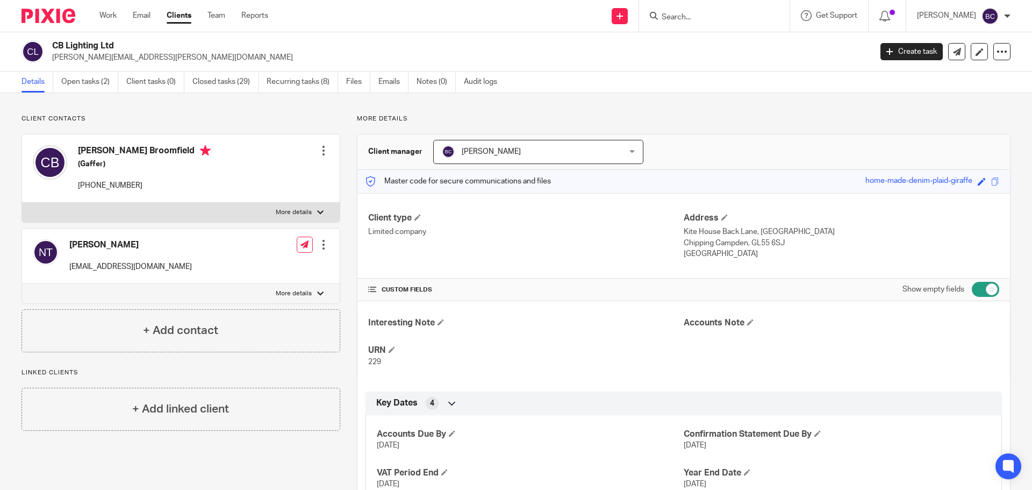
click at [1006, 15] on div at bounding box center [1008, 16] width 6 height 6
click at [213, 15] on link "Team" at bounding box center [217, 15] width 18 height 11
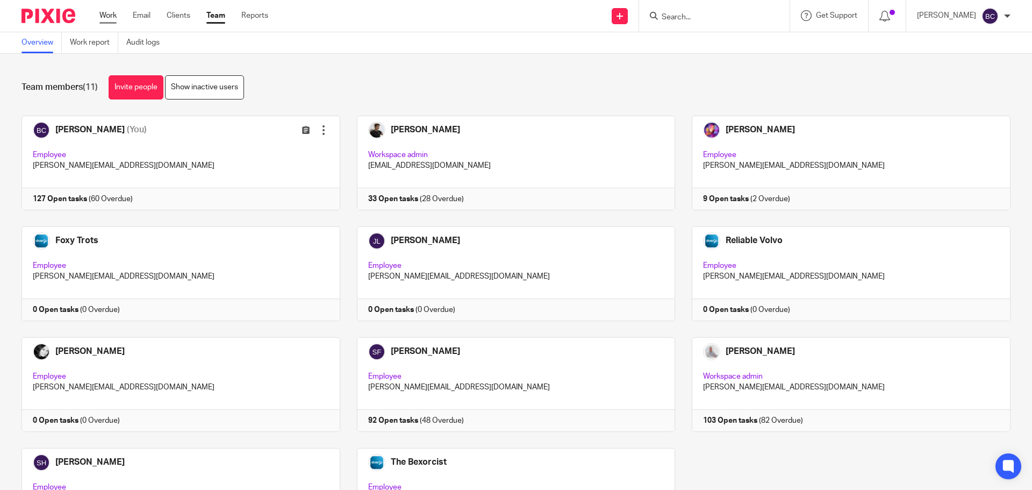
click at [109, 20] on link "Work" at bounding box center [107, 15] width 17 height 11
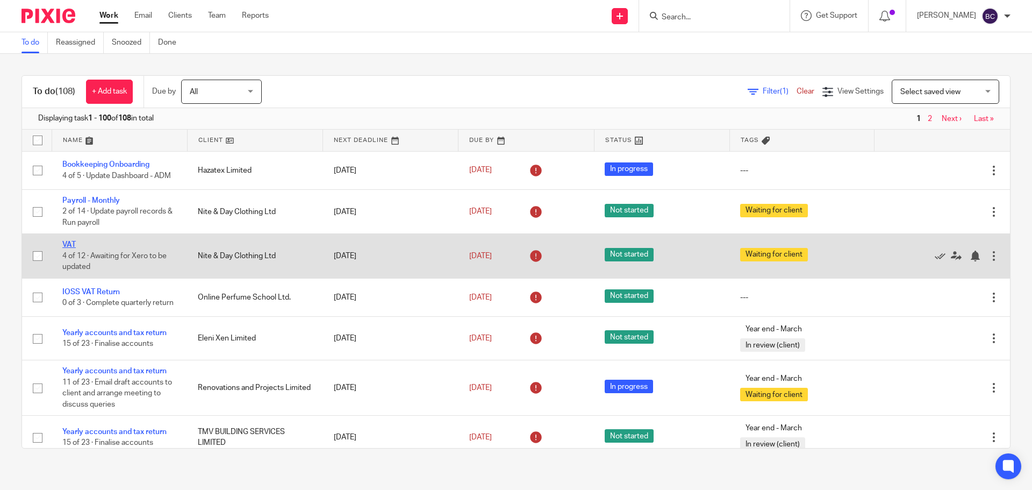
click at [72, 241] on link "VAT" at bounding box center [68, 245] width 13 height 8
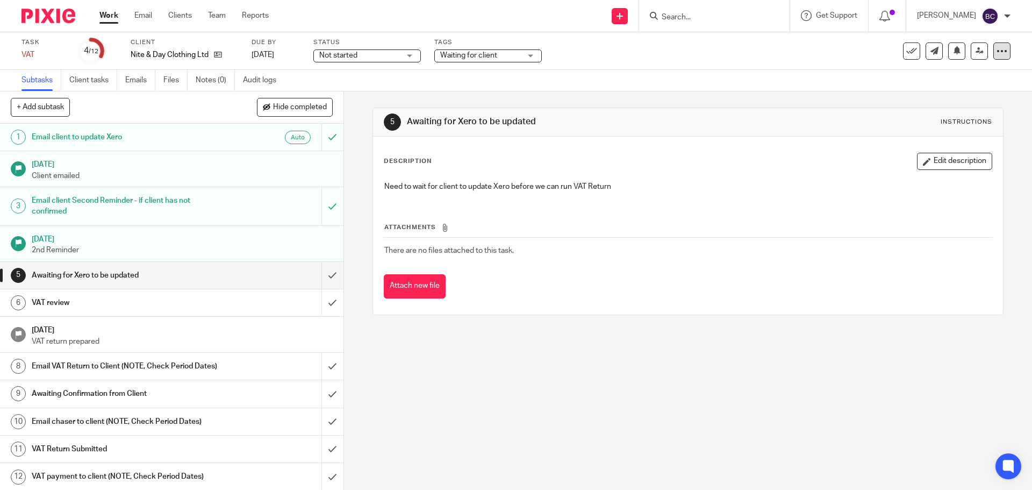
click at [997, 54] on icon at bounding box center [1002, 51] width 11 height 11
click at [974, 79] on span "See template in use" at bounding box center [958, 78] width 67 height 8
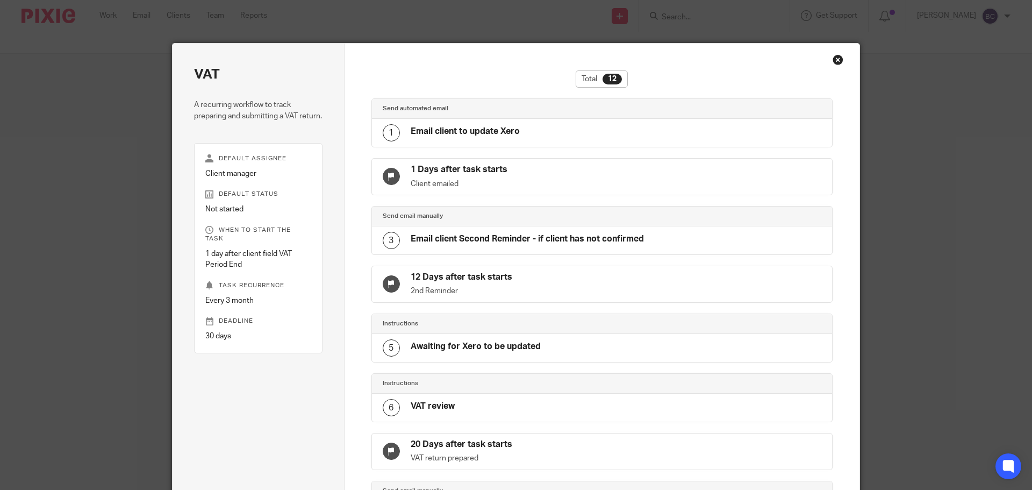
scroll to position [387, 0]
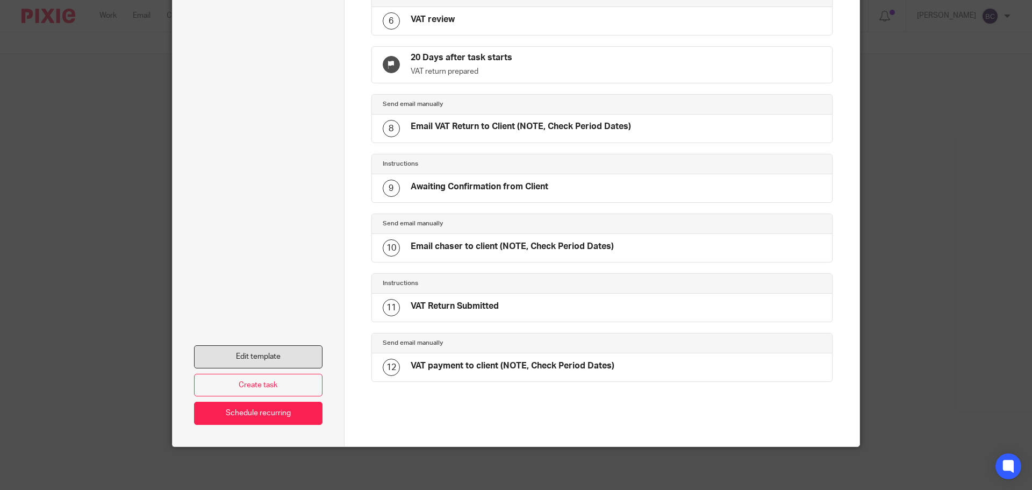
click at [275, 353] on link "Edit template" at bounding box center [258, 356] width 129 height 23
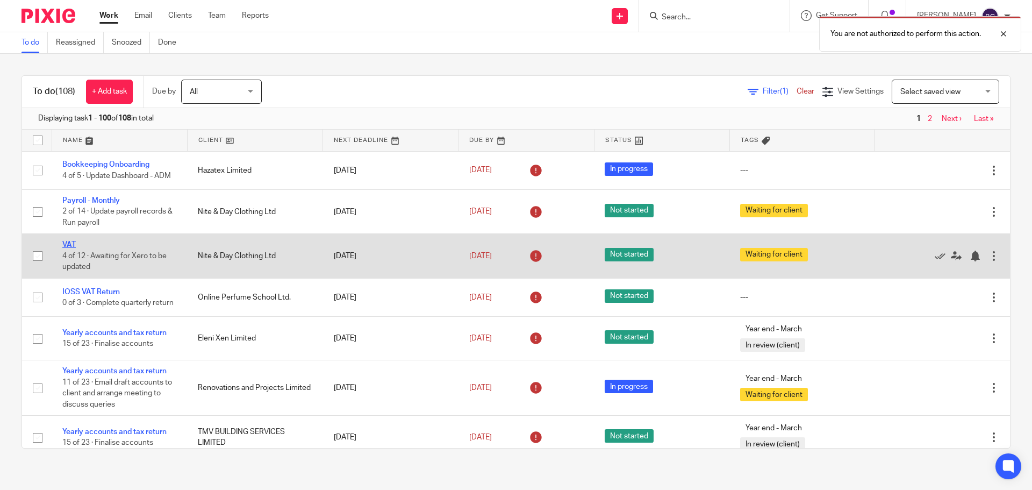
click at [65, 245] on link "VAT" at bounding box center [68, 245] width 13 height 8
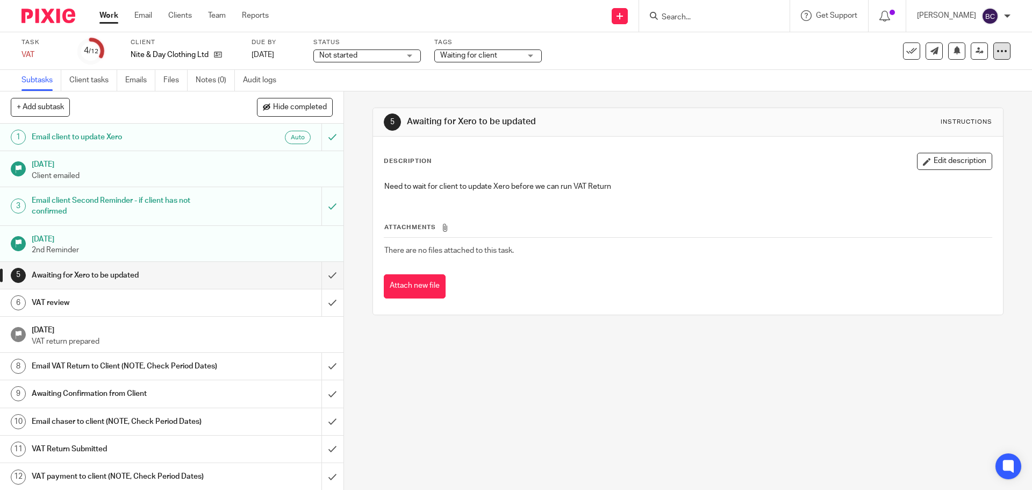
click at [997, 50] on icon at bounding box center [1002, 51] width 11 height 11
click at [970, 80] on span "See template in use" at bounding box center [958, 78] width 67 height 8
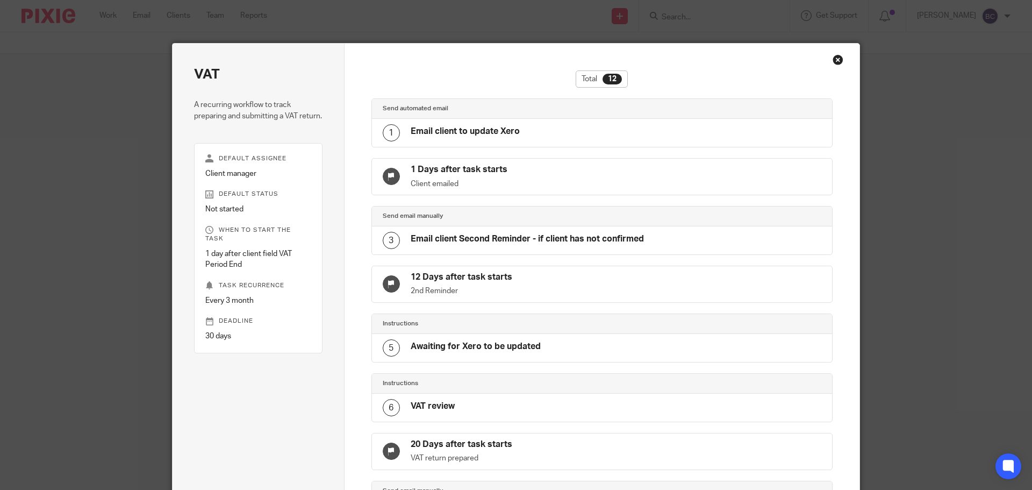
click at [833, 57] on div "Close this dialog window" at bounding box center [838, 59] width 11 height 11
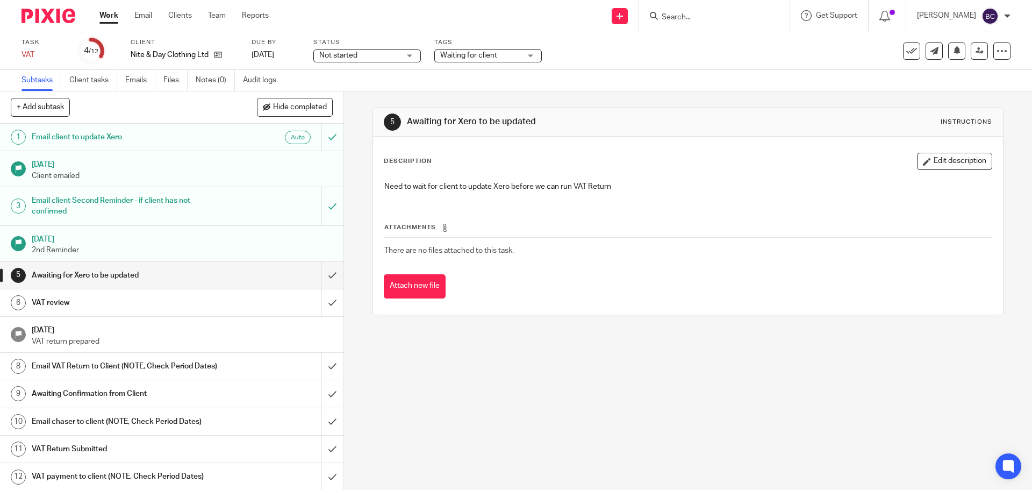
click at [103, 11] on link "Work" at bounding box center [108, 15] width 19 height 11
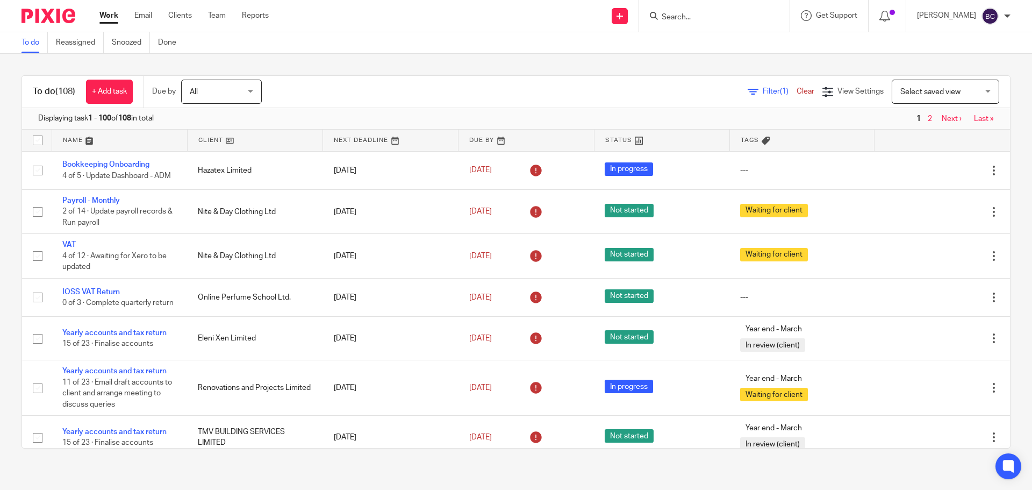
click at [694, 15] on input "Search" at bounding box center [709, 18] width 97 height 10
type input "green"
click at [709, 44] on link at bounding box center [734, 42] width 150 height 16
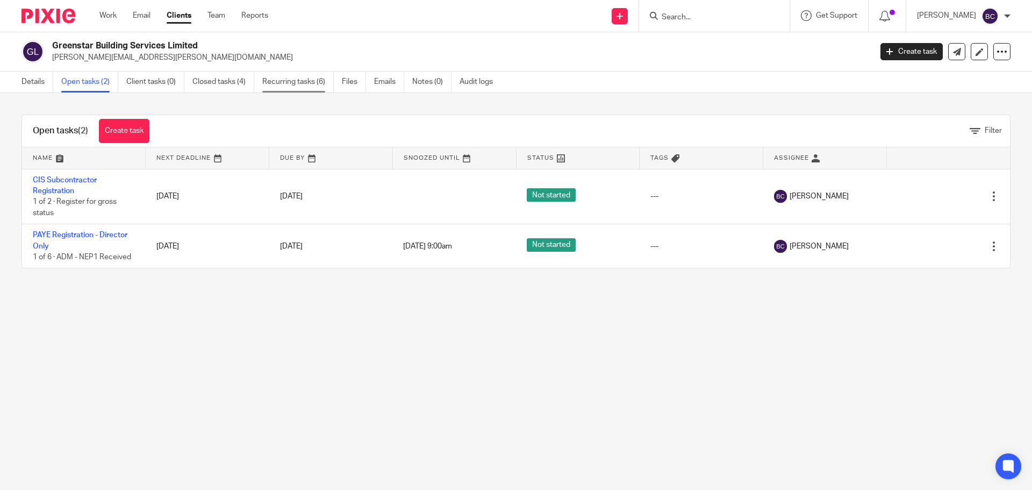
click at [292, 88] on link "Recurring tasks (6)" at bounding box center [298, 82] width 72 height 21
